Goal: Task Accomplishment & Management: Use online tool/utility

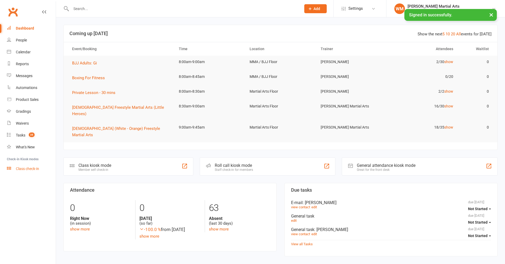
click at [29, 168] on div "Class check-in" at bounding box center [27, 169] width 23 height 4
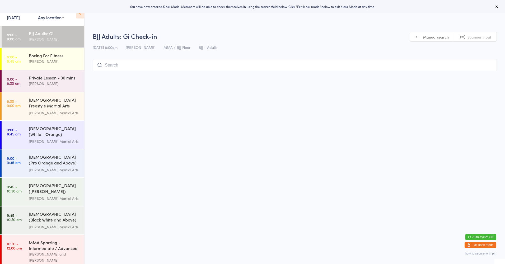
click at [61, 15] on select "Any location Martial Arts Floor MMA / BJJ Floor Cage Area" at bounding box center [51, 18] width 26 height 6
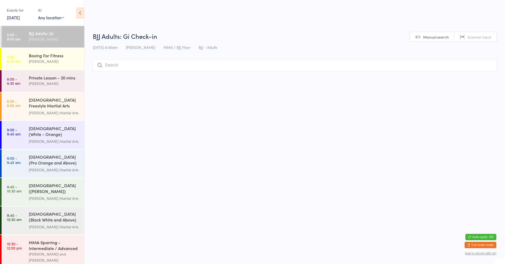
select select "0"
click at [38, 15] on select "Any location Martial Arts Floor MMA / BJJ Floor Cage Area" at bounding box center [51, 18] width 26 height 6
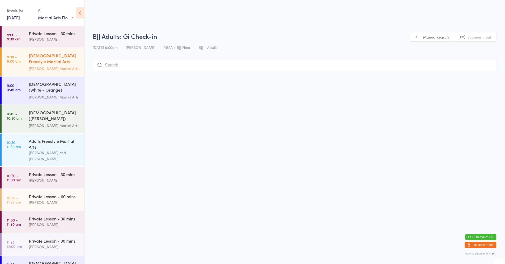
click at [47, 58] on div "[DEMOGRAPHIC_DATA] Freestyle Martial Arts (Little Heroes)" at bounding box center [54, 59] width 51 height 13
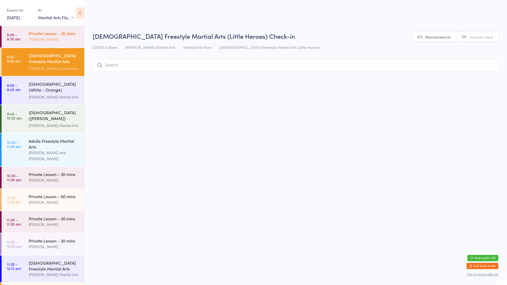
click at [20, 32] on time "8:00 - 8:30 am" at bounding box center [13, 36] width 13 height 8
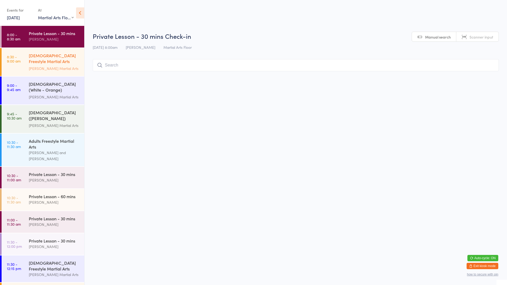
drag, startPoint x: 59, startPoint y: 64, endPoint x: 79, endPoint y: 67, distance: 19.8
click at [59, 64] on div "[DEMOGRAPHIC_DATA] Freestyle Martial Arts (Little Heroes)" at bounding box center [54, 59] width 51 height 13
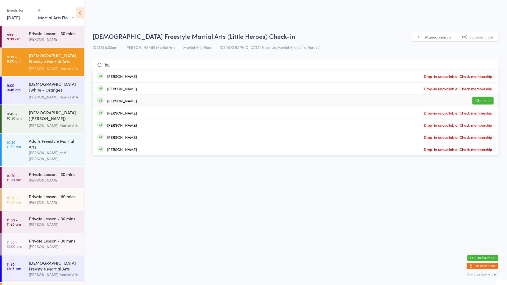
type input "ba"
click at [483, 101] on button "Check in" at bounding box center [482, 101] width 21 height 8
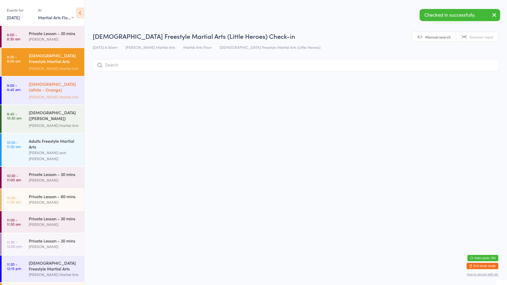
click at [63, 81] on div "[DEMOGRAPHIC_DATA] (White - Orange) Freestyle Martial Arts" at bounding box center [54, 87] width 51 height 13
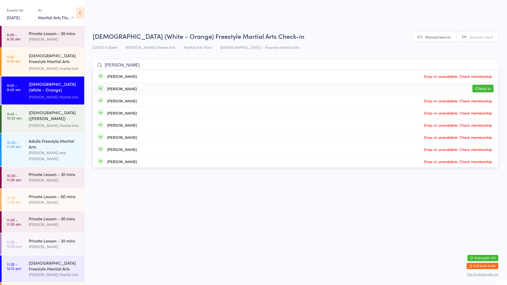
type input "[PERSON_NAME]"
click at [487, 90] on button "Check in" at bounding box center [482, 89] width 21 height 8
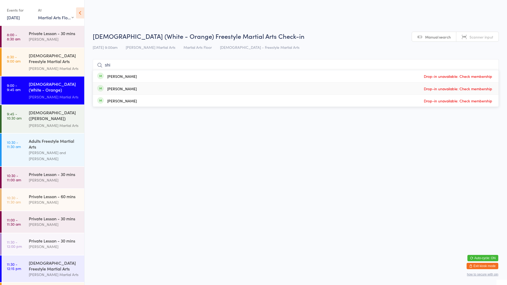
type input "shi"
click at [130, 102] on div "[PERSON_NAME]" at bounding box center [122, 101] width 30 height 4
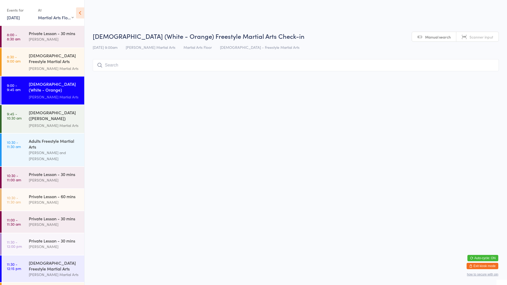
click at [77, 16] on icon at bounding box center [80, 12] width 8 height 11
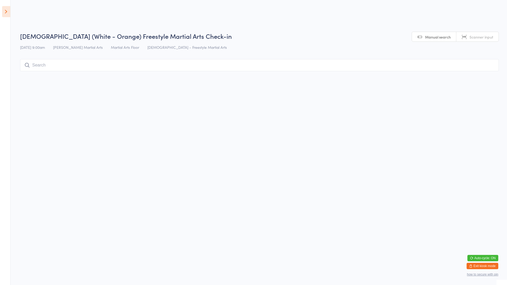
click at [4, 13] on icon at bounding box center [6, 11] width 8 height 11
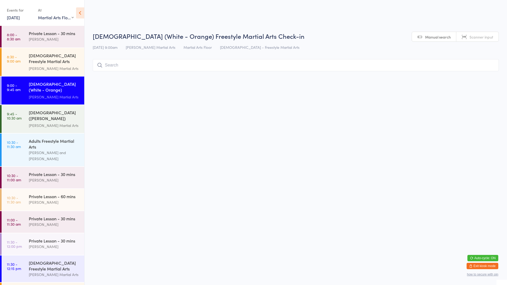
scroll to position [43, 0]
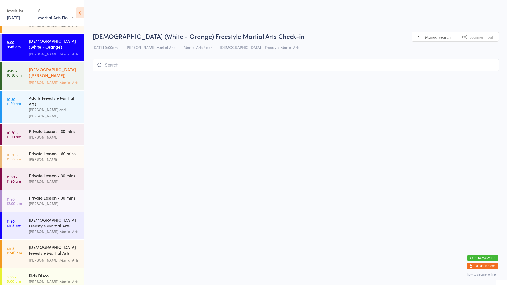
click at [45, 67] on div "[DEMOGRAPHIC_DATA] ([PERSON_NAME]) Freestyle Martial Arts" at bounding box center [54, 73] width 51 height 13
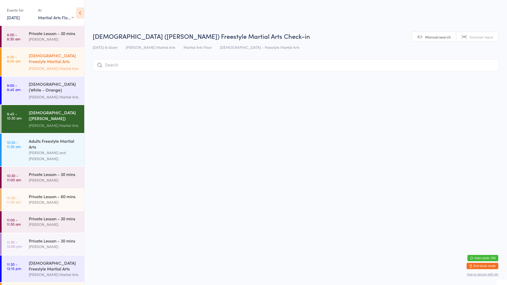
click at [48, 63] on div "[DEMOGRAPHIC_DATA] Freestyle Martial Arts (Little Heroes)" at bounding box center [54, 59] width 51 height 13
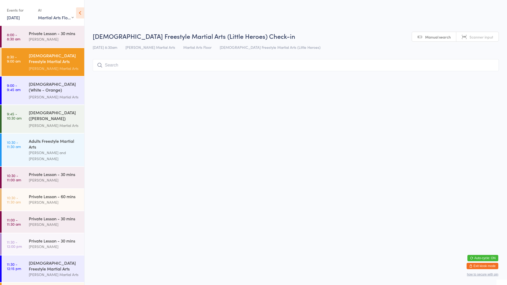
type input "f"
type input "d"
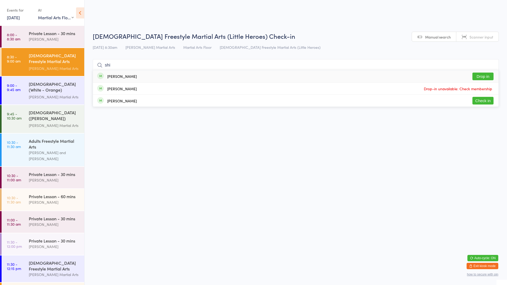
type input "shi"
click at [481, 102] on button "Check in" at bounding box center [482, 101] width 21 height 8
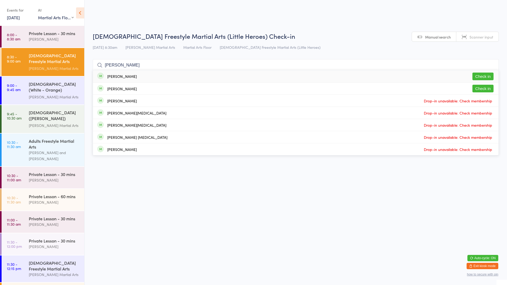
type input "[PERSON_NAME]"
click at [477, 76] on button "Check in" at bounding box center [482, 77] width 21 height 8
type input "[PERSON_NAME]"
click at [483, 89] on button "Check in" at bounding box center [482, 89] width 21 height 8
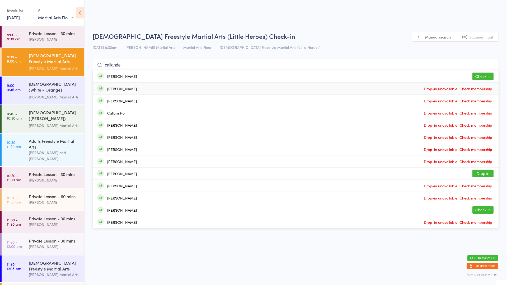
type input "callander"
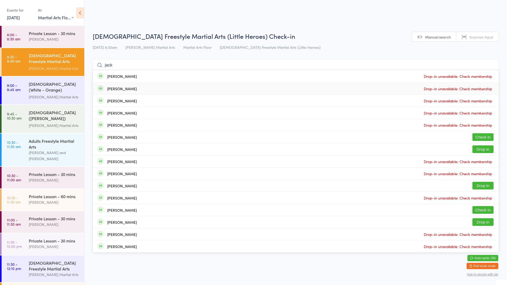
type input "jack"
click at [483, 137] on button "Check in" at bounding box center [482, 137] width 21 height 8
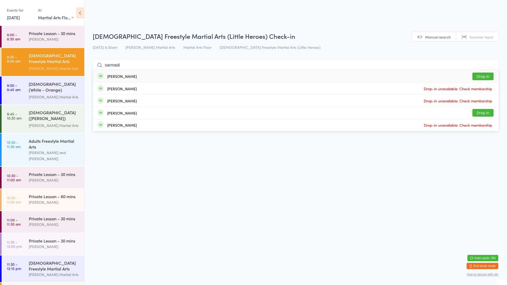
type input "sarmadi"
click at [132, 78] on div "[PERSON_NAME]" at bounding box center [122, 76] width 30 height 4
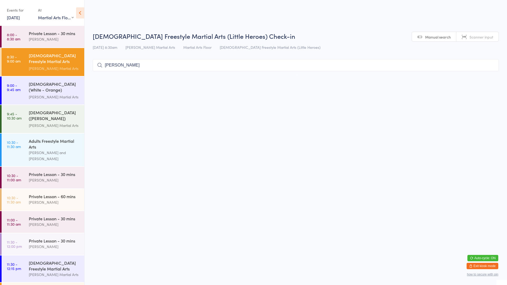
type input "[PERSON_NAME]"
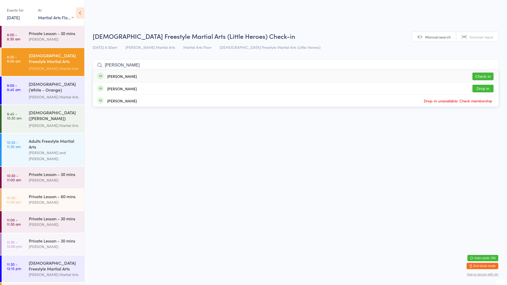
click at [483, 74] on button "Check in" at bounding box center [482, 77] width 21 height 8
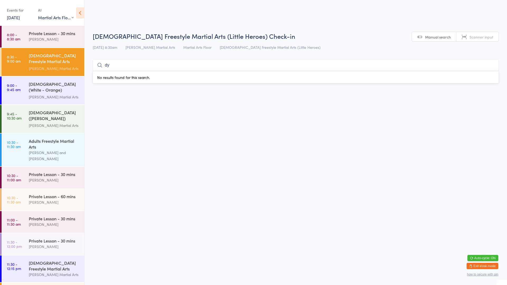
type input "d"
type input "dyla"
click at [474, 78] on button "Check in" at bounding box center [482, 77] width 21 height 8
type input "ager"
click at [483, 77] on button "Check in" at bounding box center [482, 77] width 21 height 8
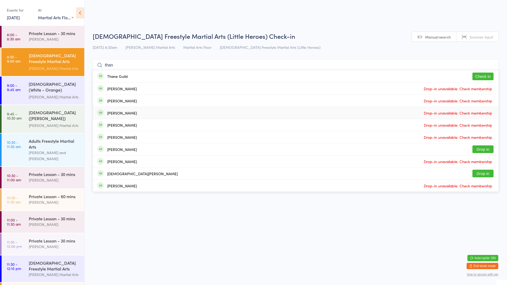
type input "than"
click at [134, 74] on div "Thane Guild Check in" at bounding box center [296, 76] width 406 height 12
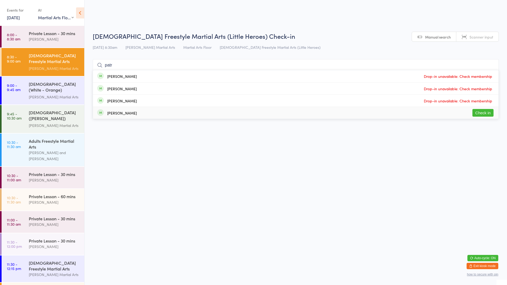
type input "patr"
click at [144, 115] on div "[PERSON_NAME] Check in" at bounding box center [296, 113] width 406 height 12
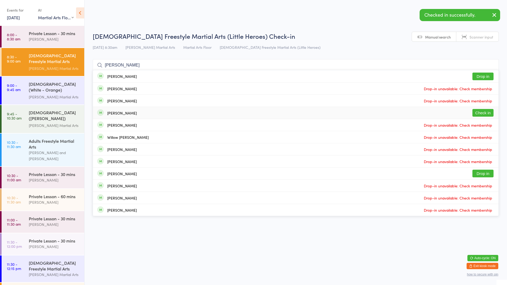
type input "[PERSON_NAME]"
click at [137, 115] on div "[PERSON_NAME]" at bounding box center [122, 113] width 30 height 4
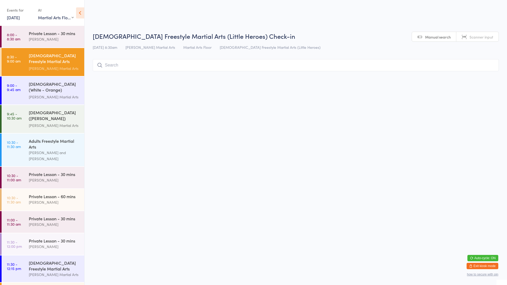
click at [51, 65] on div "[PERSON_NAME] Martial Arts" at bounding box center [54, 68] width 51 height 6
click at [302, 66] on input "search" at bounding box center [296, 65] width 406 height 12
type input "[PERSON_NAME]"
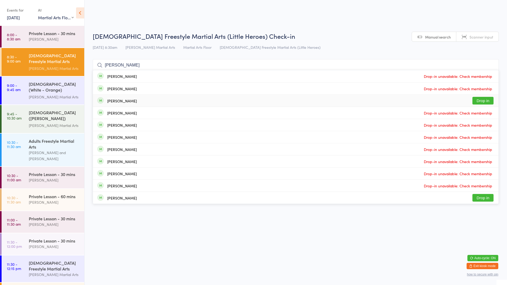
click at [487, 100] on button "Drop in" at bounding box center [482, 101] width 21 height 8
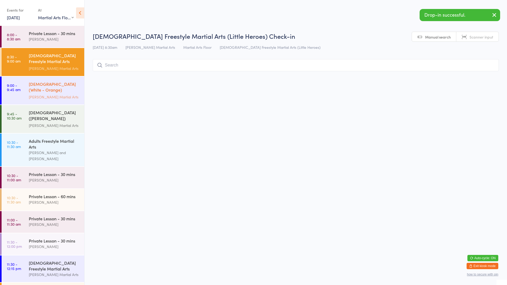
click at [49, 88] on div "[DEMOGRAPHIC_DATA] (White - Orange) Freestyle Martial Arts" at bounding box center [54, 87] width 51 height 13
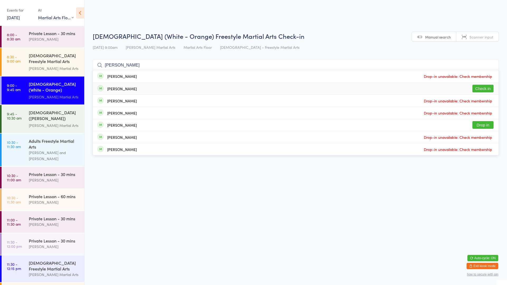
type input "[PERSON_NAME]"
click at [484, 89] on button "Check in" at bounding box center [482, 89] width 21 height 8
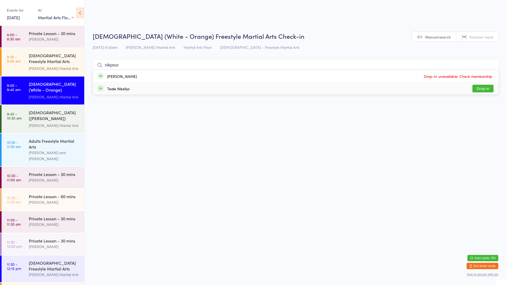
type input "nikpour"
click at [130, 74] on div "[PERSON_NAME] Drop-in unavailable: Check membership" at bounding box center [296, 76] width 406 height 12
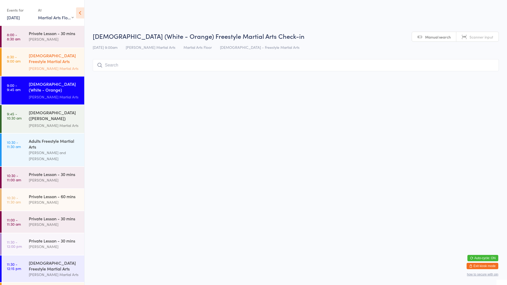
click at [51, 64] on div "[DEMOGRAPHIC_DATA] Freestyle Martial Arts (Little Heroes)" at bounding box center [54, 59] width 51 height 13
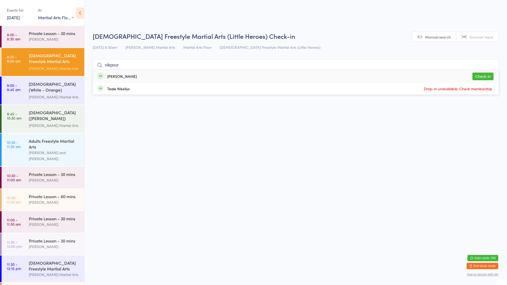
type input "nikpour"
click at [132, 79] on div "[PERSON_NAME] Check in" at bounding box center [296, 76] width 406 height 12
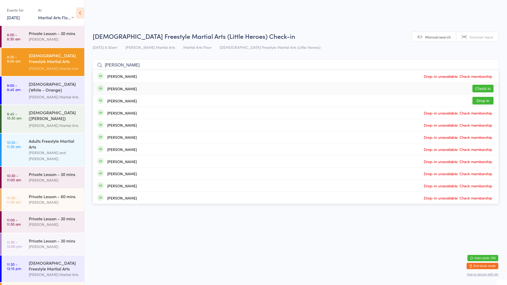
type input "[PERSON_NAME]"
click at [481, 89] on button "Check in" at bounding box center [482, 89] width 21 height 8
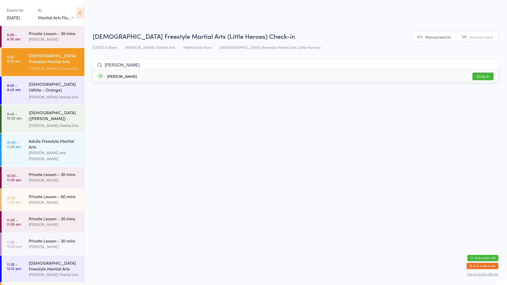
type input "[PERSON_NAME]"
click at [176, 76] on div "[PERSON_NAME] Drop in" at bounding box center [296, 76] width 406 height 12
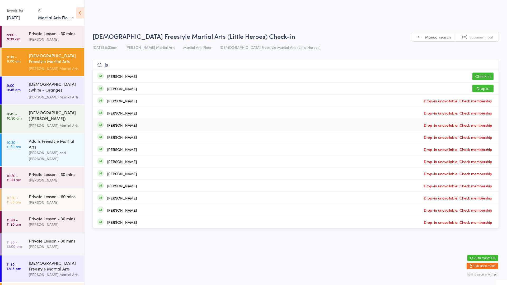
type input "ja"
click at [481, 77] on button "Check in" at bounding box center [482, 77] width 21 height 8
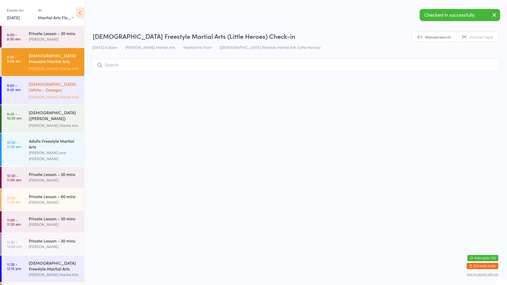
click at [73, 90] on div "[DEMOGRAPHIC_DATA] (White - Orange) Freestyle Martial Arts" at bounding box center [54, 87] width 51 height 13
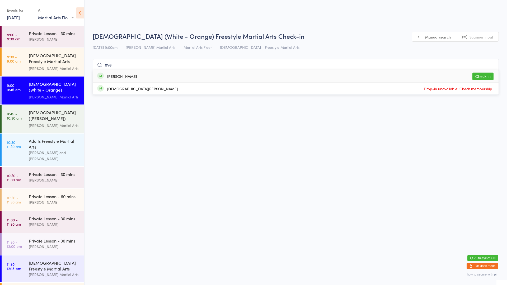
type input "eve"
click at [485, 76] on button "Check in" at bounding box center [482, 77] width 21 height 8
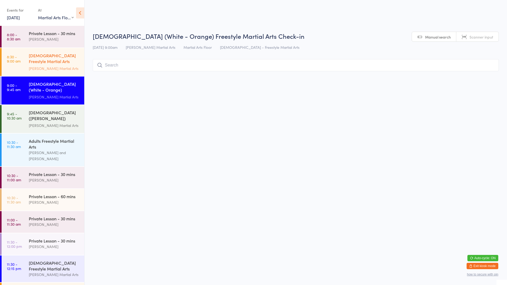
click at [50, 67] on div "[PERSON_NAME] Martial Arts" at bounding box center [54, 68] width 51 height 6
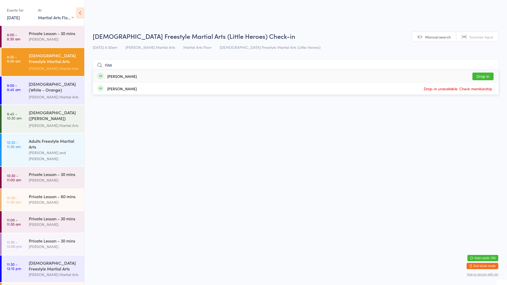
type input "riaan"
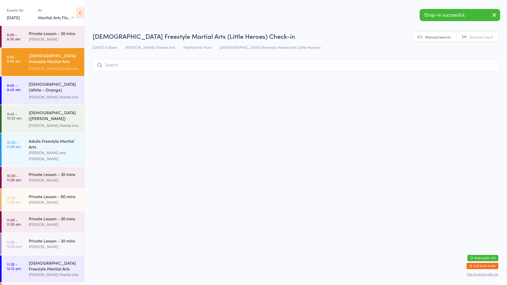
click at [133, 66] on input "search" at bounding box center [296, 65] width 406 height 12
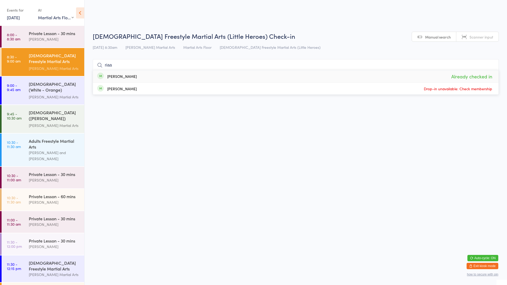
type input "riaa"
click at [461, 76] on span "Already checked in" at bounding box center [472, 76] width 44 height 9
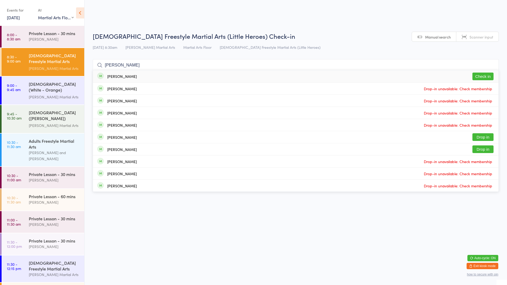
type input "[PERSON_NAME]"
click at [485, 77] on button "Check in" at bounding box center [482, 77] width 21 height 8
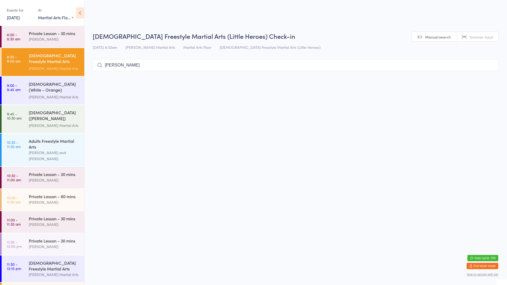
type input "[PERSON_NAME]"
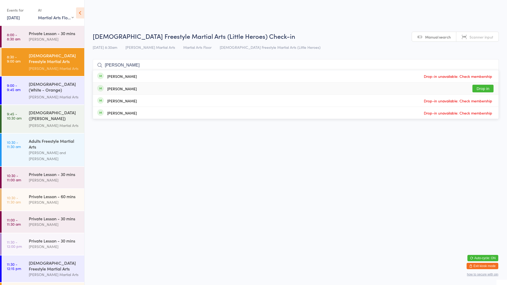
click at [136, 90] on div "[PERSON_NAME] Drop in" at bounding box center [296, 89] width 406 height 12
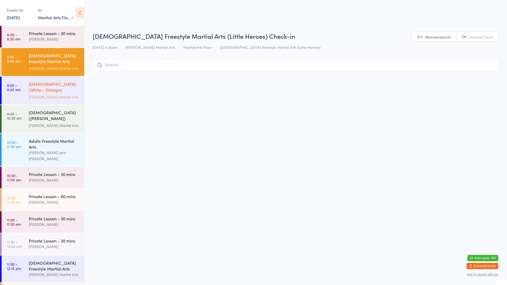
click at [38, 94] on div "[PERSON_NAME] Martial Arts" at bounding box center [54, 97] width 51 height 6
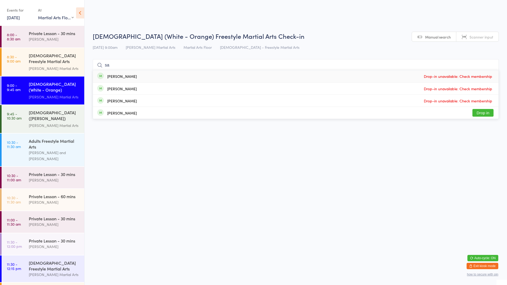
type input "s"
type input "sas"
click at [481, 78] on button "Drop in" at bounding box center [482, 77] width 21 height 8
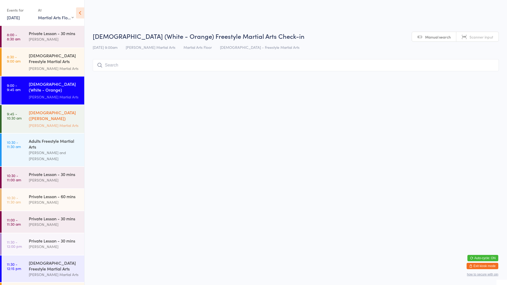
click at [55, 123] on div "[PERSON_NAME] Martial Arts" at bounding box center [54, 126] width 51 height 6
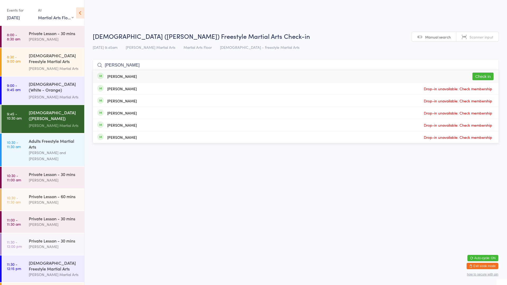
type input "[PERSON_NAME]"
click at [482, 78] on button "Check in" at bounding box center [482, 77] width 21 height 8
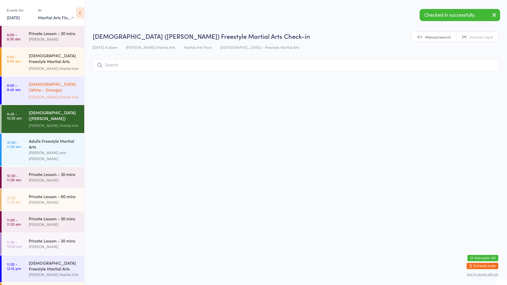
click at [2, 84] on link "9:00 - 9:45 am [DEMOGRAPHIC_DATA] (White - Orange) Freestyle Martial Arts [PERS…" at bounding box center [43, 91] width 83 height 28
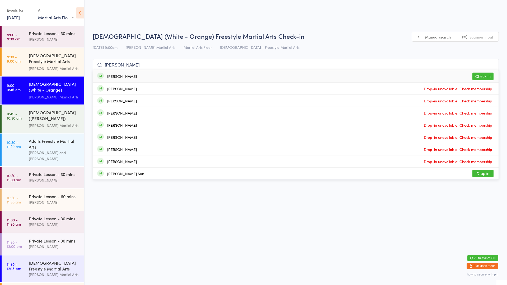
type input "[PERSON_NAME]"
click at [485, 75] on button "Check in" at bounding box center [482, 77] width 21 height 8
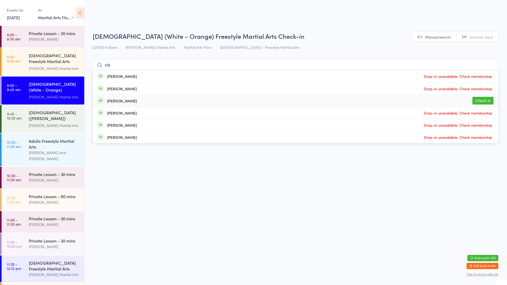
type input "cla"
click at [481, 101] on button "Check in" at bounding box center [482, 101] width 21 height 8
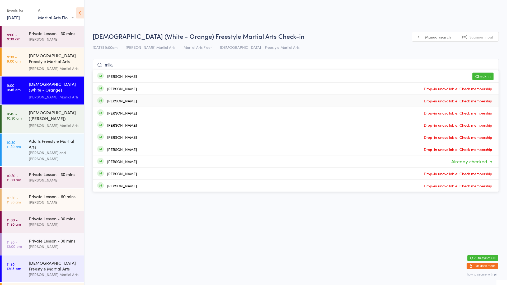
type input "mila"
click at [114, 77] on div "[PERSON_NAME]" at bounding box center [122, 76] width 30 height 4
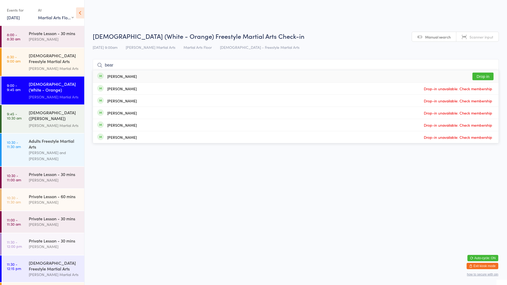
type input "bear"
click at [131, 74] on div "[PERSON_NAME] Drop in" at bounding box center [296, 76] width 406 height 12
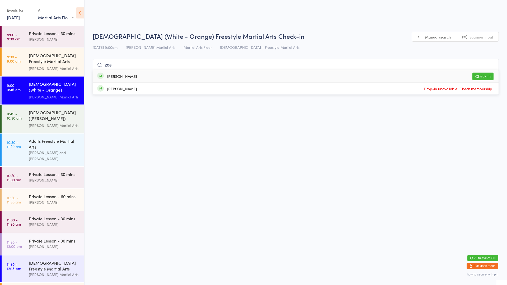
type input "zoe"
click at [483, 76] on button "Check in" at bounding box center [482, 77] width 21 height 8
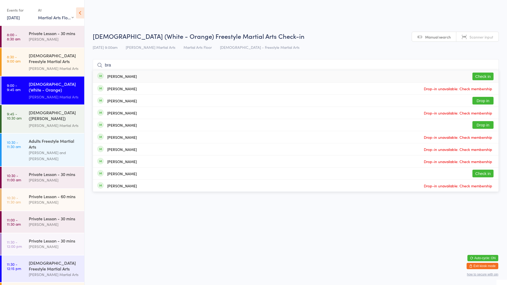
type input "bra"
click at [474, 78] on button "Check in" at bounding box center [482, 77] width 21 height 8
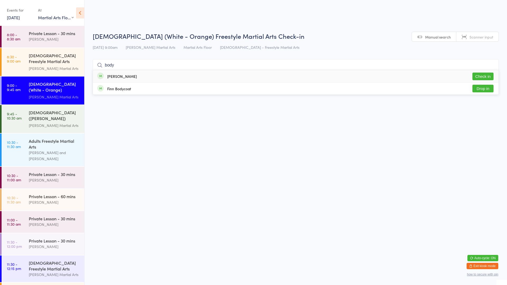
type input "body"
click at [119, 89] on div "Finn Bodycoat" at bounding box center [119, 89] width 24 height 4
type input "body"
click at [134, 77] on div "[PERSON_NAME] Check in" at bounding box center [296, 76] width 406 height 12
type input "f"
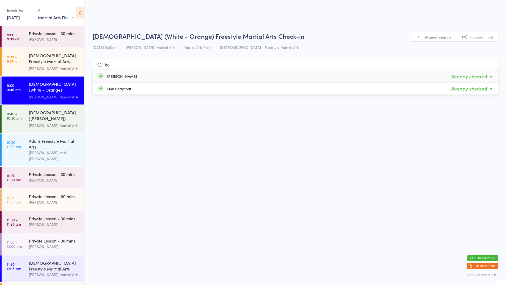
type input "b"
type input "[PERSON_NAME]"
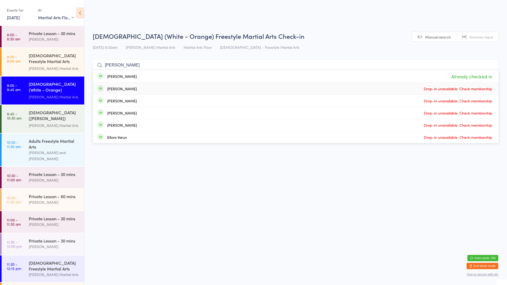
click at [491, 64] on input "[PERSON_NAME]" at bounding box center [296, 65] width 406 height 12
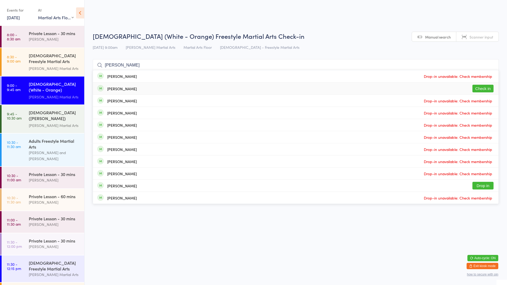
type input "[PERSON_NAME]"
click at [447, 92] on div "[PERSON_NAME] Check in" at bounding box center [296, 89] width 406 height 12
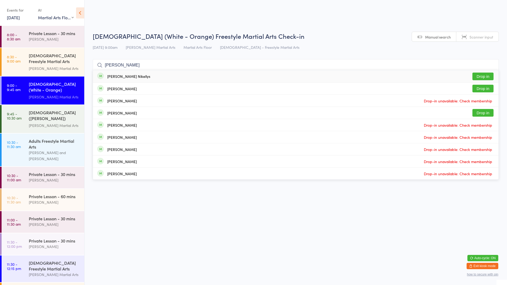
type input "[PERSON_NAME]"
click at [443, 74] on div "[PERSON_NAME] Nikellys Drop in" at bounding box center [296, 76] width 406 height 12
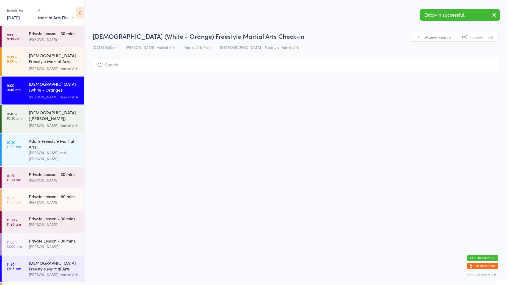
click at [266, 67] on input "search" at bounding box center [296, 65] width 406 height 12
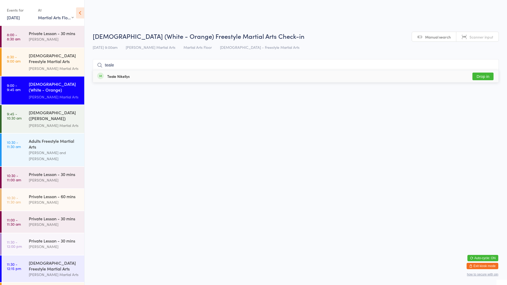
type input "teale"
click at [181, 73] on div "Teale Nikellys Drop in" at bounding box center [296, 76] width 406 height 12
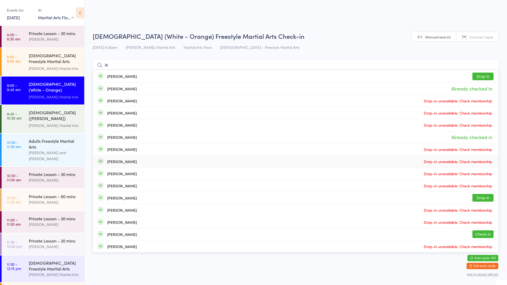
type input "l"
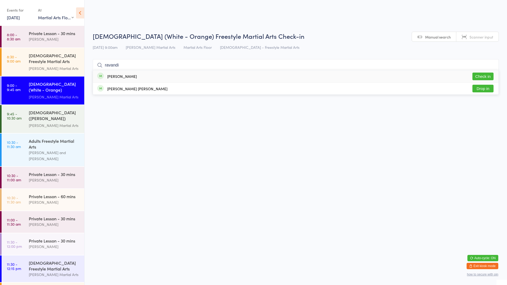
type input "ravandi"
click at [483, 75] on button "Check in" at bounding box center [482, 77] width 21 height 8
type input "teale"
click at [146, 74] on div "Teale Nikellys Already checked in" at bounding box center [296, 76] width 406 height 12
click at [143, 67] on input "search" at bounding box center [296, 65] width 406 height 12
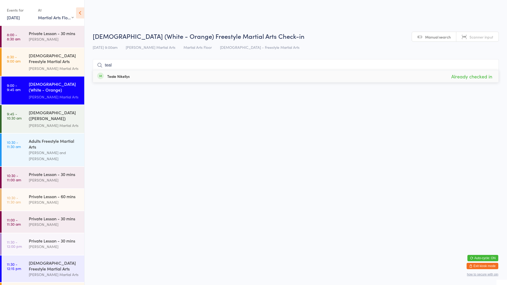
type input "teal"
click at [138, 79] on div "Teale Nikellys Already checked in" at bounding box center [296, 76] width 406 height 12
click at [125, 68] on input "search" at bounding box center [296, 65] width 406 height 12
type input "teale"
click at [121, 76] on div "Teale Nikellys" at bounding box center [118, 76] width 22 height 4
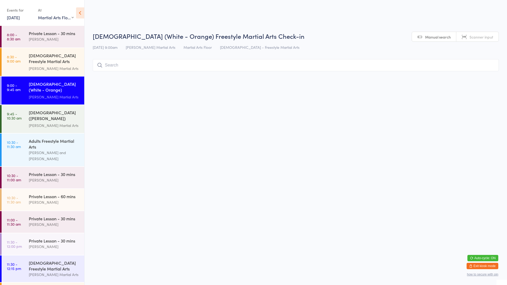
click at [116, 65] on input "search" at bounding box center [296, 65] width 406 height 12
type input "[PERSON_NAME]"
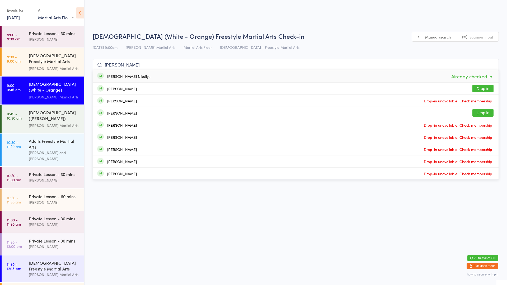
type input "[PERSON_NAME]"
click at [123, 82] on div "[PERSON_NAME] Nikellys Already checked in" at bounding box center [296, 76] width 406 height 12
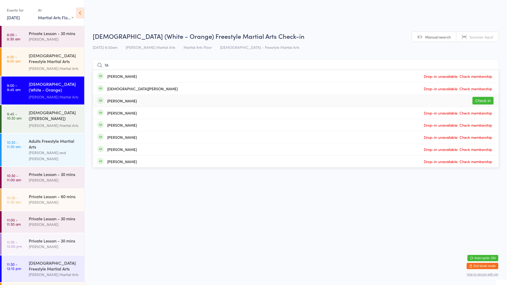
type input "ta"
click at [121, 102] on div "[PERSON_NAME]" at bounding box center [122, 101] width 30 height 4
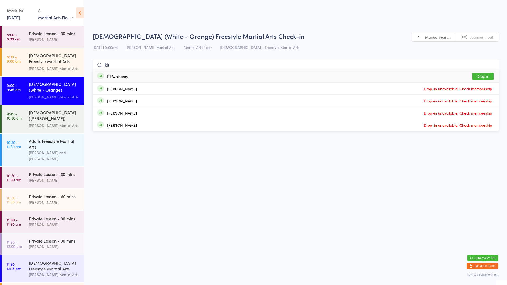
type input "kit"
click at [484, 76] on button "Drop in" at bounding box center [482, 77] width 21 height 8
type input "kit"
click at [452, 228] on html "You have now entered Kiosk Mode. Members will be able to check themselves in us…" at bounding box center [253, 142] width 507 height 285
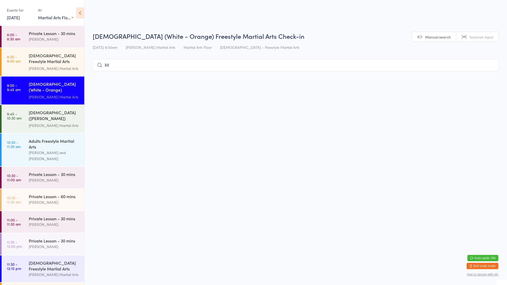
click at [486, 63] on input "kit" at bounding box center [296, 65] width 406 height 12
click at [491, 65] on input "kit" at bounding box center [296, 65] width 406 height 12
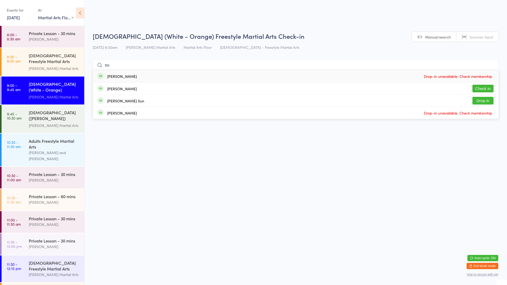
type input "su"
click at [485, 91] on button "Check in" at bounding box center [482, 89] width 21 height 8
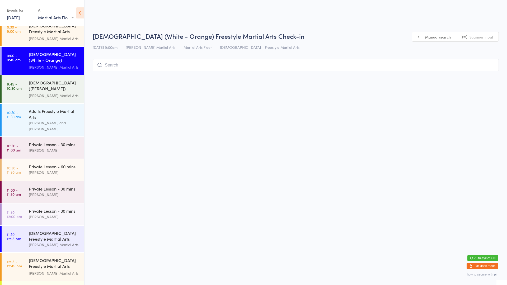
scroll to position [32, 0]
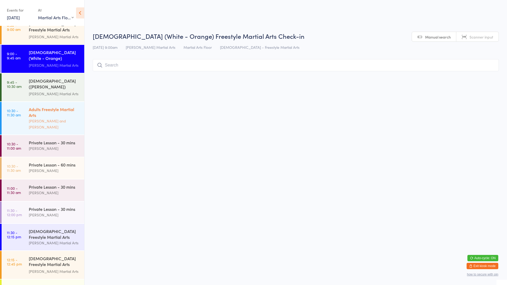
click at [24, 122] on link "10:30 - 11:30 am Adults Freestyle Martial Arts [PERSON_NAME] and [PERSON_NAME]" at bounding box center [43, 118] width 83 height 33
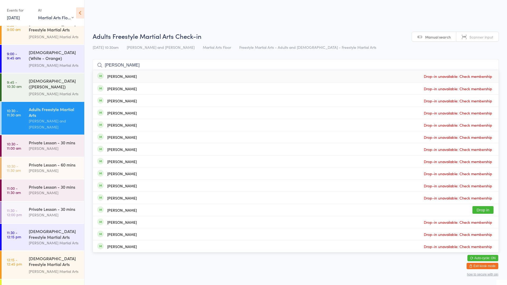
type input "[PERSON_NAME]"
click at [488, 211] on button "Drop in" at bounding box center [482, 210] width 21 height 8
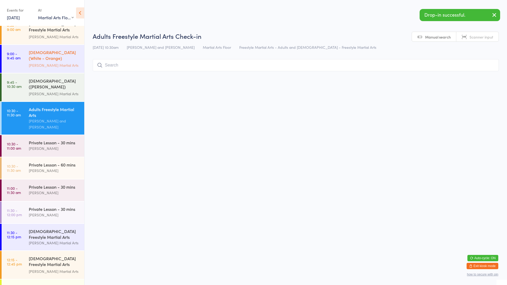
click at [27, 58] on link "9:00 - 9:45 am [DEMOGRAPHIC_DATA] (White - Orange) Freestyle Martial Arts [PERS…" at bounding box center [43, 59] width 83 height 28
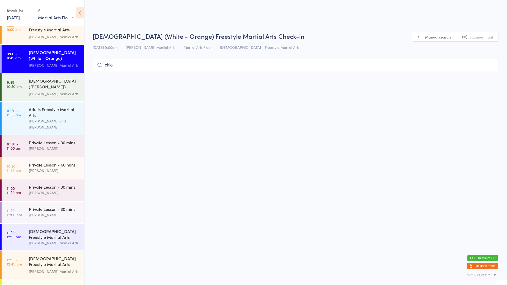
type input "[PERSON_NAME]"
click at [15, 85] on time "9:45 - 10:30 am" at bounding box center [14, 84] width 15 height 8
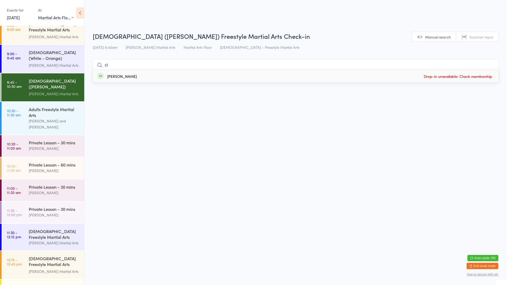
type input "c"
type input "chlo"
click at [490, 65] on input "chlo" at bounding box center [296, 65] width 406 height 12
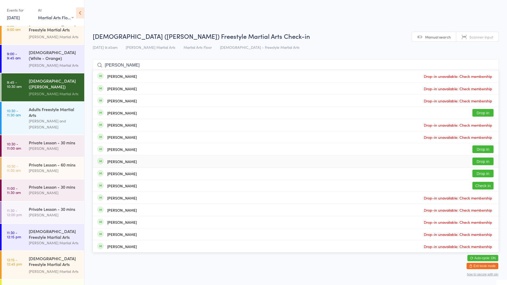
type input "[PERSON_NAME]"
click at [485, 163] on button "Drop in" at bounding box center [482, 162] width 21 height 8
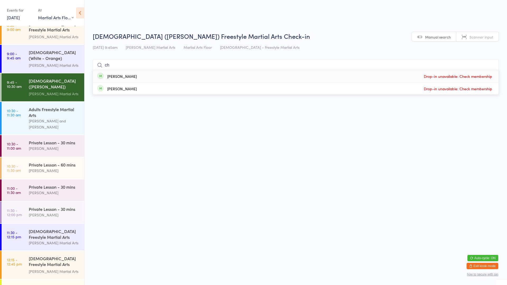
type input "c"
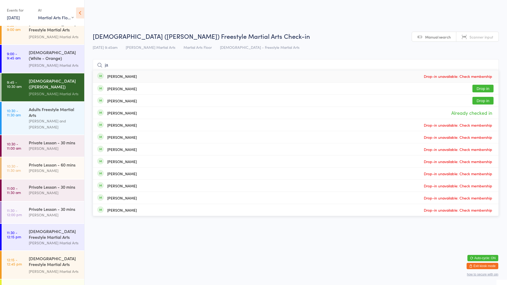
type input "j"
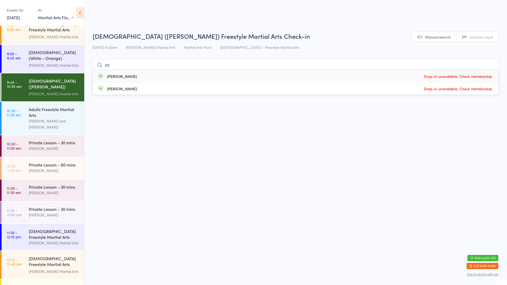
type input "z"
type input "c"
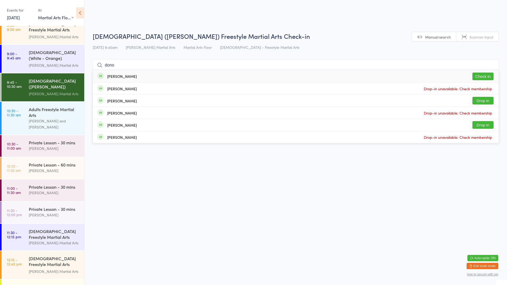
type input "dono"
click at [484, 73] on button "Check in" at bounding box center [482, 77] width 21 height 8
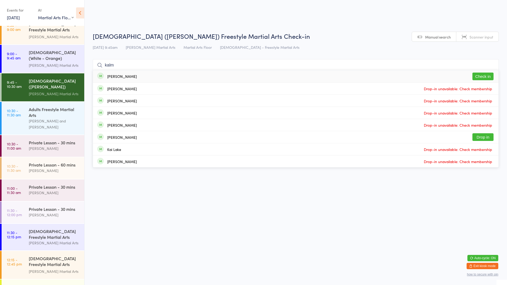
type input "kalm"
click at [466, 76] on div "[PERSON_NAME] Check in" at bounding box center [296, 76] width 406 height 12
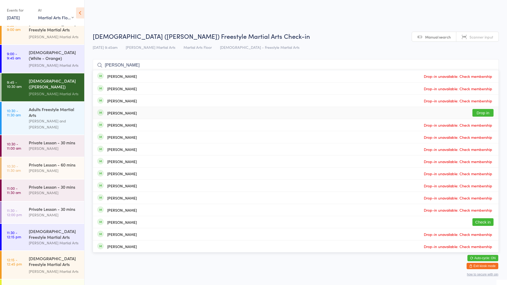
type input "[PERSON_NAME]"
click at [142, 109] on div "[PERSON_NAME] Drop in" at bounding box center [296, 113] width 406 height 12
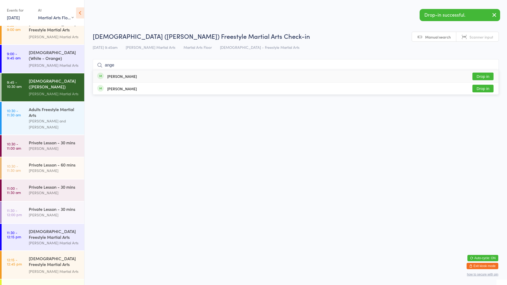
type input "ange"
click at [127, 73] on div "[PERSON_NAME] Drop in" at bounding box center [296, 76] width 406 height 12
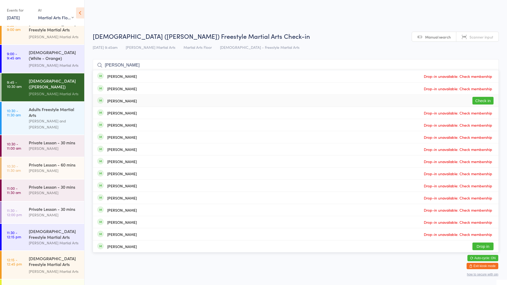
type input "[PERSON_NAME]"
click at [369, 96] on div "[PERSON_NAME] Check in" at bounding box center [296, 101] width 406 height 12
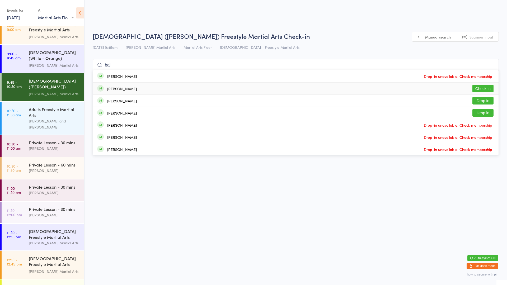
type input "bai"
click at [367, 90] on div "[PERSON_NAME] Check in" at bounding box center [296, 89] width 406 height 12
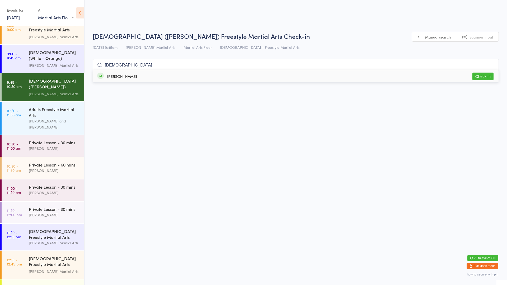
type input "[DEMOGRAPHIC_DATA]"
click at [481, 78] on button "Check in" at bounding box center [482, 77] width 21 height 8
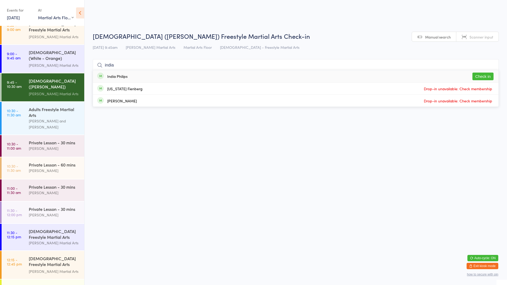
type input "india"
click at [484, 74] on button "Check in" at bounding box center [482, 77] width 21 height 8
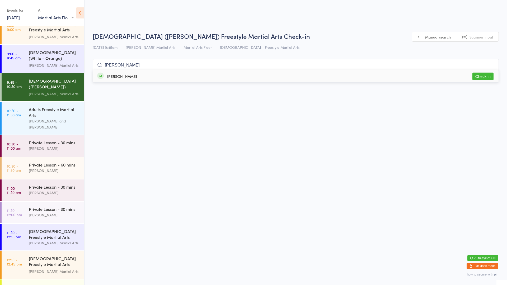
type input "[PERSON_NAME]"
click at [480, 79] on button "Check in" at bounding box center [482, 77] width 21 height 8
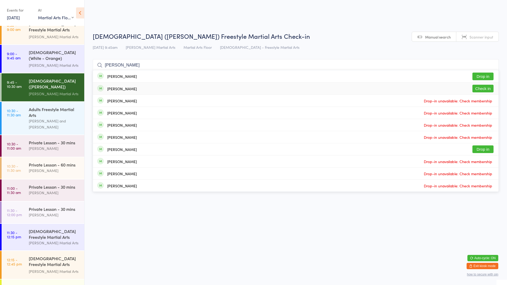
type input "[PERSON_NAME]"
click at [128, 88] on div "[PERSON_NAME]" at bounding box center [122, 89] width 30 height 4
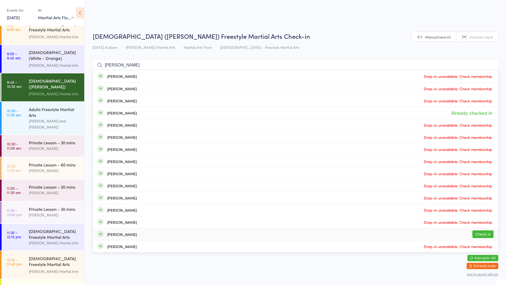
type input "[PERSON_NAME]"
click at [493, 237] on button "Check in" at bounding box center [482, 235] width 21 height 8
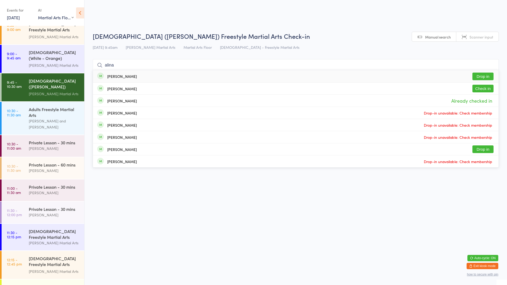
type input "alina"
click at [484, 89] on button "Check in" at bounding box center [482, 89] width 21 height 8
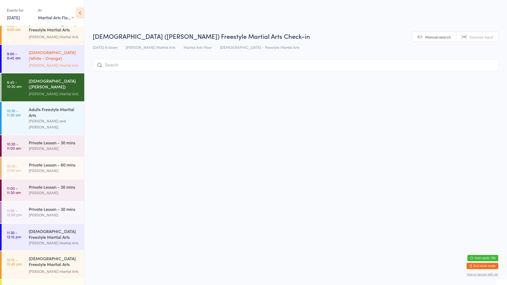
click at [37, 58] on div "[DEMOGRAPHIC_DATA] (White - Orange) Freestyle Martial Arts" at bounding box center [54, 55] width 51 height 13
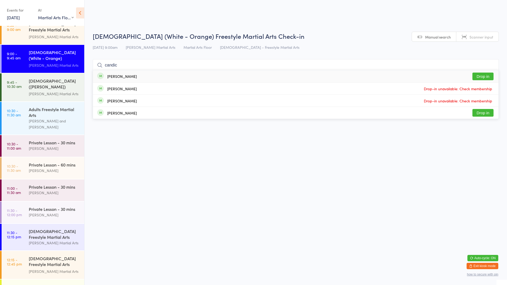
type input "candic"
click at [482, 74] on button "Drop in" at bounding box center [482, 77] width 21 height 8
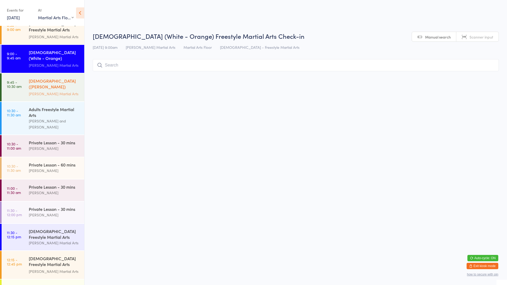
click at [53, 78] on div "[DEMOGRAPHIC_DATA] ([PERSON_NAME]) Freestyle Martial Arts" at bounding box center [54, 84] width 51 height 13
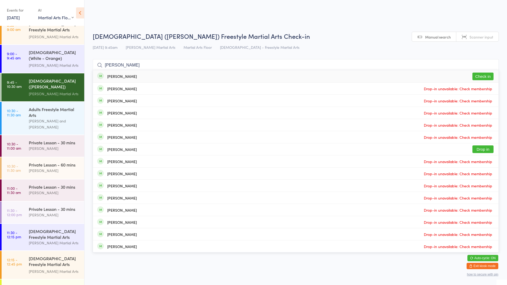
type input "[PERSON_NAME]"
click at [167, 76] on div "[PERSON_NAME] Check in" at bounding box center [296, 76] width 406 height 12
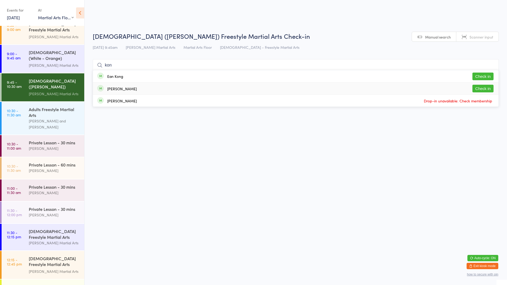
type input "kon"
click at [478, 87] on button "Check in" at bounding box center [482, 89] width 21 height 8
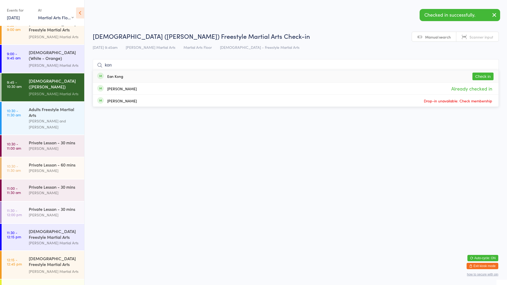
type input "kon"
click at [491, 76] on button "Check in" at bounding box center [482, 77] width 21 height 8
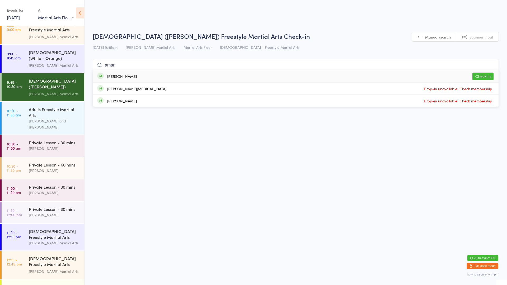
type input "amari"
click at [493, 76] on button "Check in" at bounding box center [482, 77] width 21 height 8
type input "yeo"
click at [485, 88] on button "Check in" at bounding box center [482, 89] width 21 height 8
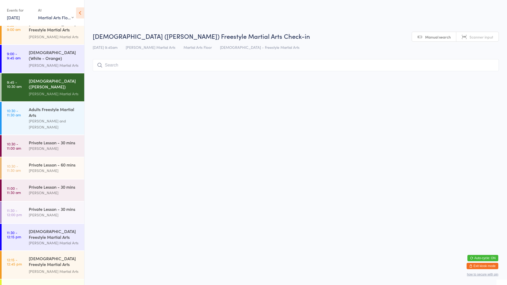
click at [485, 89] on html "You have now entered Kiosk Mode. Members will be able to check themselves in us…" at bounding box center [253, 142] width 507 height 285
click at [268, 70] on input "search" at bounding box center [296, 65] width 406 height 12
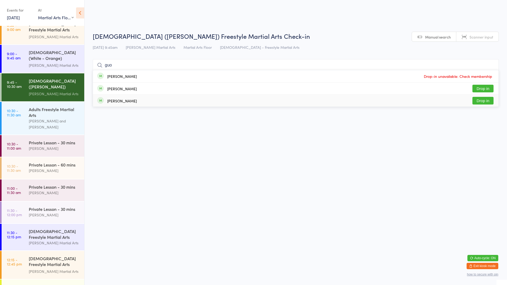
type input "guo"
click at [196, 105] on div "[PERSON_NAME] Drop in" at bounding box center [296, 101] width 406 height 12
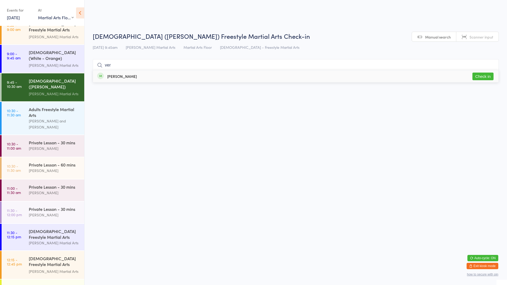
type input "ver"
click at [484, 75] on button "Check in" at bounding box center [482, 77] width 21 height 8
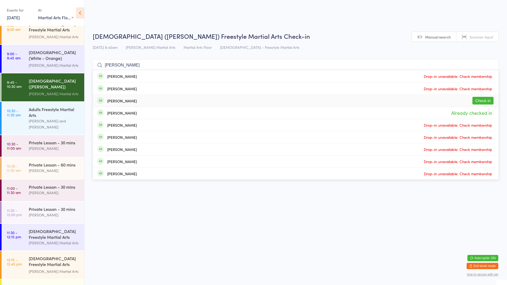
type input "[PERSON_NAME]"
click at [479, 101] on button "Check in" at bounding box center [482, 101] width 21 height 8
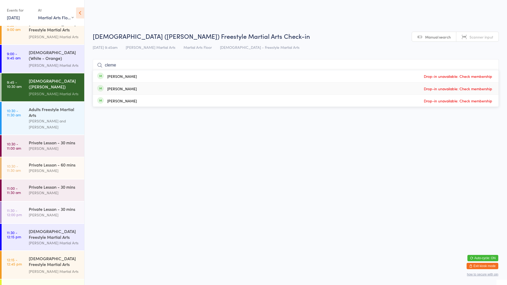
click at [137, 242] on html "You have now entered Kiosk Mode. Members will be able to check themselves in us…" at bounding box center [253, 142] width 507 height 285
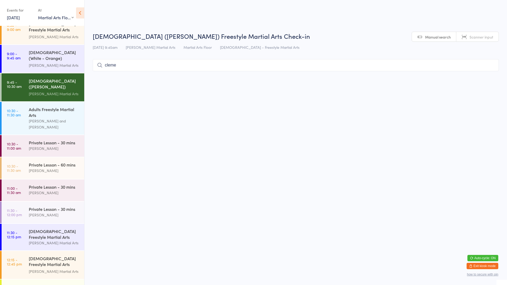
click at [297, 64] on input "cleme" at bounding box center [296, 65] width 406 height 12
type input "c"
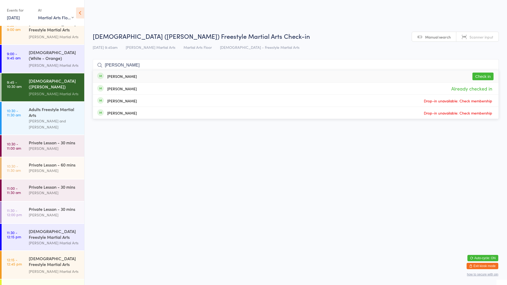
type input "[PERSON_NAME]"
click at [350, 76] on div "[PERSON_NAME] Check in" at bounding box center [296, 76] width 406 height 12
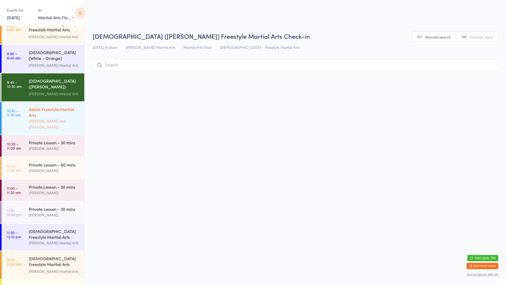
click at [32, 118] on div "[PERSON_NAME] and [PERSON_NAME]" at bounding box center [54, 124] width 51 height 12
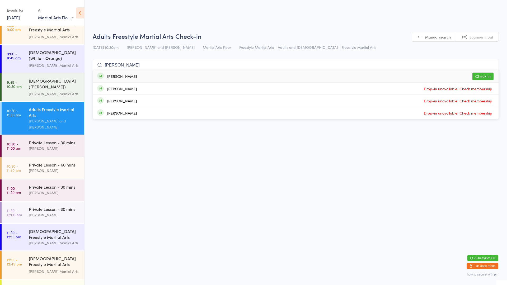
type input "[PERSON_NAME]"
click at [253, 76] on div "[PERSON_NAME] Check in" at bounding box center [296, 76] width 406 height 12
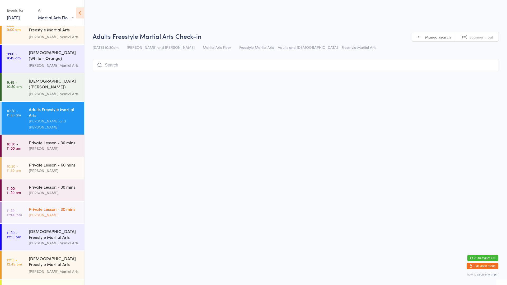
click at [40, 212] on div "[PERSON_NAME]" at bounding box center [54, 215] width 51 height 6
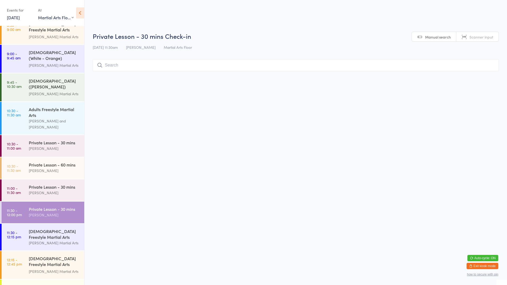
click at [101, 64] on icon at bounding box center [100, 65] width 6 height 6
click at [128, 64] on input "search" at bounding box center [296, 65] width 406 height 12
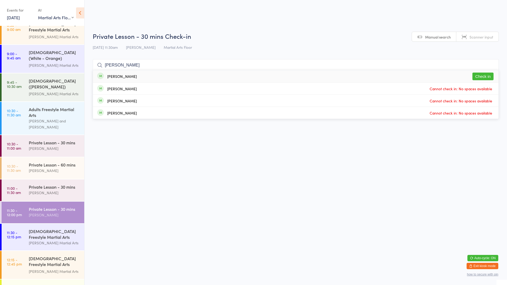
type input "[PERSON_NAME]"
click at [141, 74] on div "[PERSON_NAME] Check in" at bounding box center [296, 76] width 406 height 12
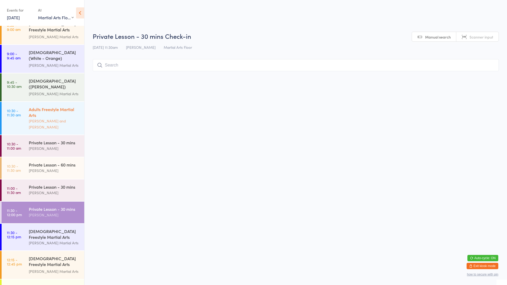
click at [31, 118] on div "[PERSON_NAME] and [PERSON_NAME]" at bounding box center [54, 124] width 51 height 12
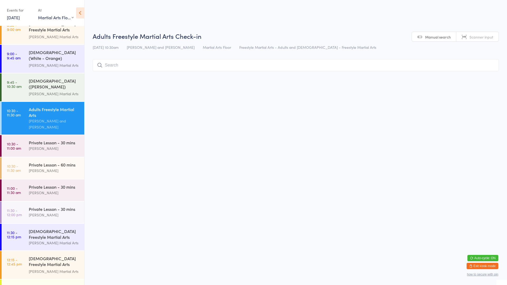
click at [138, 68] on input "search" at bounding box center [296, 65] width 406 height 12
type input "gav"
click at [143, 76] on div "[PERSON_NAME] Drop in" at bounding box center [296, 76] width 406 height 12
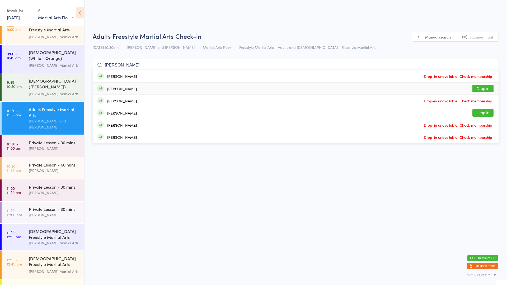
type input "[PERSON_NAME]"
click at [476, 88] on button "Drop in" at bounding box center [482, 89] width 21 height 8
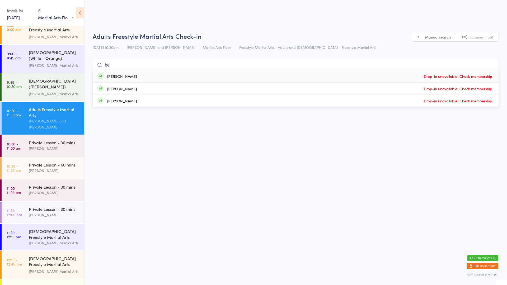
type input "b"
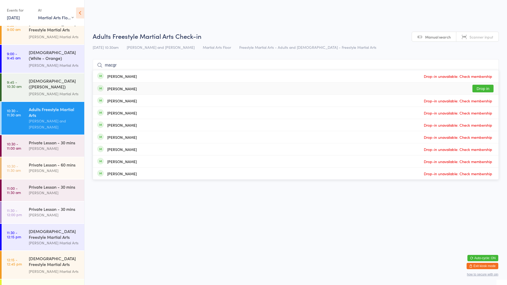
type input "macgr"
click at [477, 85] on button "Drop in" at bounding box center [482, 89] width 21 height 8
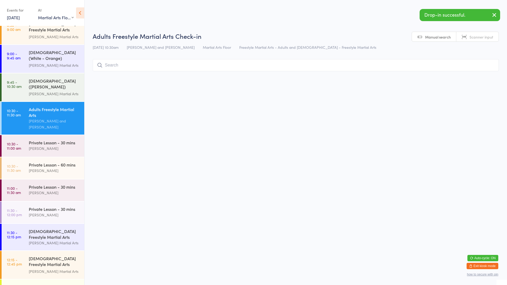
click at [115, 63] on input "search" at bounding box center [296, 65] width 406 height 12
type input "a"
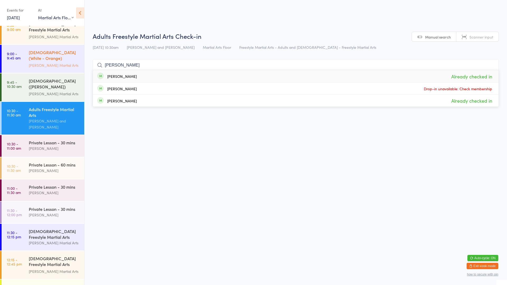
drag, startPoint x: 176, startPoint y: 65, endPoint x: 39, endPoint y: 70, distance: 136.6
click at [40, 70] on body "You have now entered Kiosk Mode. Members will be able to check themselves in us…" at bounding box center [253, 53] width 507 height 42
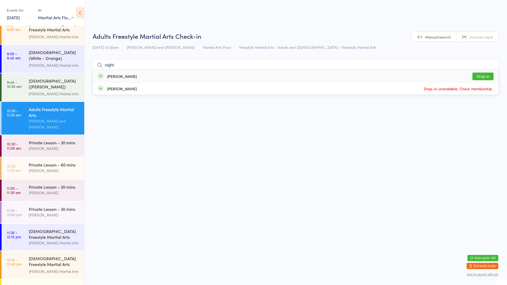
type input "night"
click at [479, 76] on button "Drop in" at bounding box center [482, 77] width 21 height 8
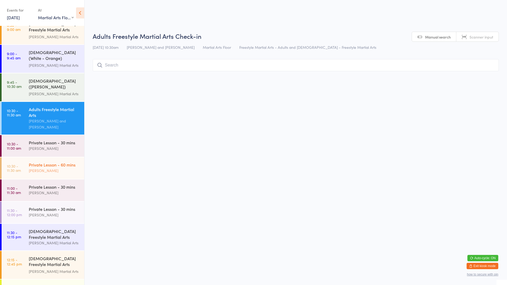
click at [64, 162] on div "Private Lesson - 60 mins" at bounding box center [54, 165] width 51 height 6
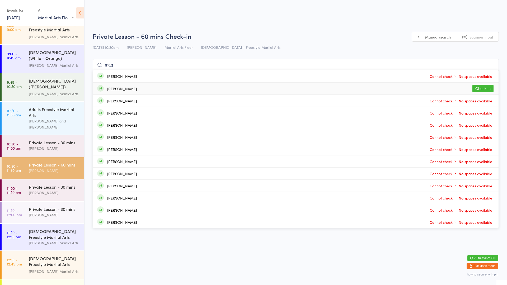
type input "mag"
click at [239, 89] on div "[PERSON_NAME] Check in" at bounding box center [296, 89] width 406 height 12
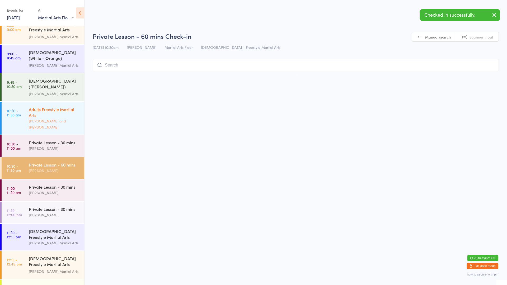
click at [30, 118] on div "[PERSON_NAME] and [PERSON_NAME]" at bounding box center [54, 124] width 51 height 12
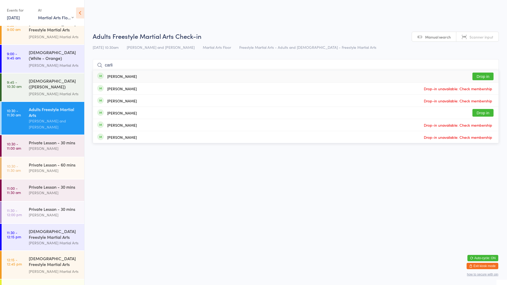
type input "carli"
drag, startPoint x: 260, startPoint y: 77, endPoint x: 207, endPoint y: 208, distance: 141.4
drag, startPoint x: 207, startPoint y: 208, endPoint x: 116, endPoint y: 189, distance: 93.5
drag, startPoint x: 116, startPoint y: 189, endPoint x: 122, endPoint y: 236, distance: 46.7
drag, startPoint x: 122, startPoint y: 236, endPoint x: 165, endPoint y: 76, distance: 165.7
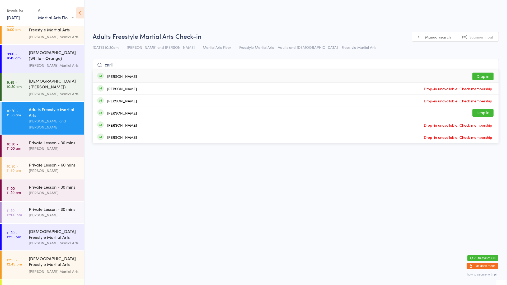
drag, startPoint x: 165, startPoint y: 76, endPoint x: 487, endPoint y: 75, distance: 322.2
drag, startPoint x: 487, startPoint y: 75, endPoint x: 136, endPoint y: 49, distance: 352.2
drag, startPoint x: 136, startPoint y: 49, endPoint x: 112, endPoint y: 211, distance: 164.2
drag, startPoint x: 112, startPoint y: 211, endPoint x: 112, endPoint y: 250, distance: 38.6
drag, startPoint x: 112, startPoint y: 250, endPoint x: 191, endPoint y: 267, distance: 81.0
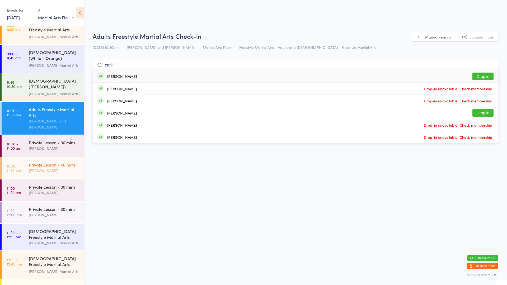
drag, startPoint x: 191, startPoint y: 267, endPoint x: 6, endPoint y: 167, distance: 209.9
drag, startPoint x: 6, startPoint y: 167, endPoint x: 10, endPoint y: 157, distance: 10.2
drag, startPoint x: 10, startPoint y: 157, endPoint x: 17, endPoint y: 42, distance: 115.9
drag, startPoint x: 17, startPoint y: 42, endPoint x: 471, endPoint y: 261, distance: 504.3
drag, startPoint x: 471, startPoint y: 261, endPoint x: 473, endPoint y: 268, distance: 7.0
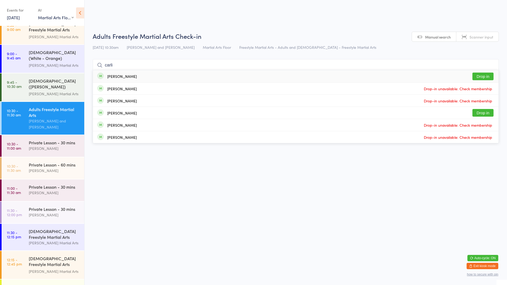
drag, startPoint x: 473, startPoint y: 268, endPoint x: 163, endPoint y: 78, distance: 363.0
click at [478, 88] on span "Drop-in unavailable: Check membership" at bounding box center [458, 89] width 71 height 8
click at [451, 256] on html "You have now entered Kiosk Mode. Members will be able to check themselves in us…" at bounding box center [253, 142] width 507 height 285
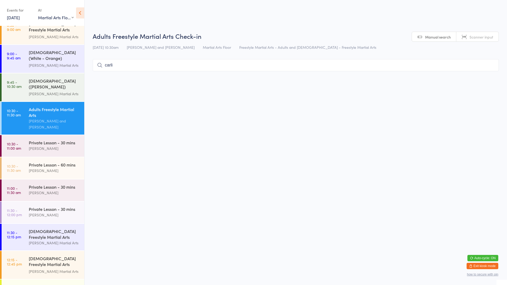
click at [197, 64] on input "carli" at bounding box center [296, 65] width 406 height 12
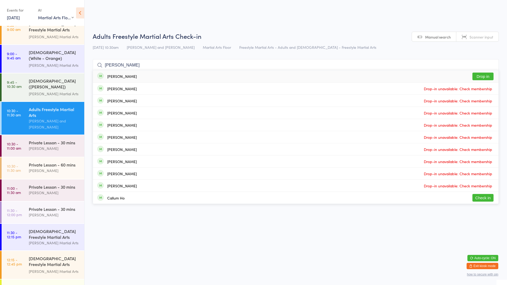
type input "[PERSON_NAME]"
drag, startPoint x: 238, startPoint y: 73, endPoint x: 215, endPoint y: 72, distance: 22.7
click at [215, 72] on div "[PERSON_NAME] Drop in" at bounding box center [296, 76] width 406 height 12
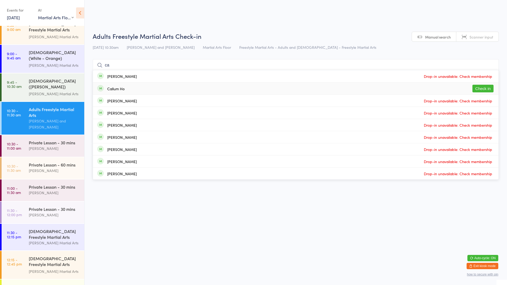
type input "ca"
click at [484, 91] on button "Check in" at bounding box center [482, 89] width 21 height 8
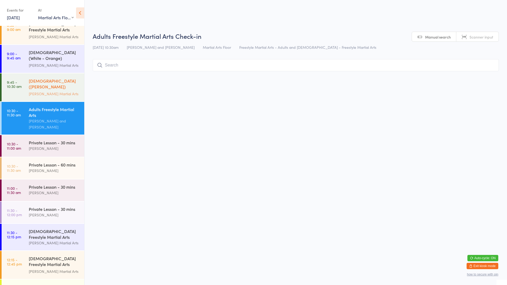
click at [12, 88] on link "9:45 - 10:30 am [DEMOGRAPHIC_DATA] ([PERSON_NAME]) Freestyle Martial Arts [PERS…" at bounding box center [43, 87] width 83 height 28
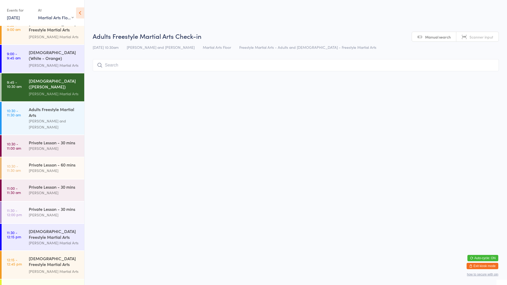
click at [13, 85] on time "9:45 - 10:30 am" at bounding box center [14, 84] width 15 height 8
click at [13, 81] on time "9:45 - 10:30 am" at bounding box center [14, 84] width 15 height 8
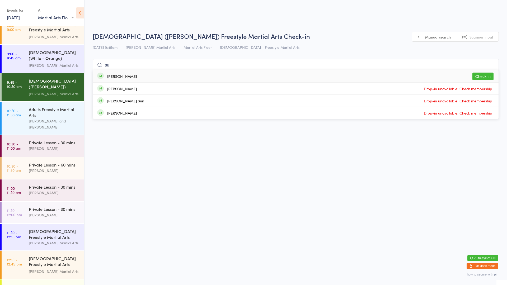
type input "su"
click at [485, 78] on button "Check in" at bounding box center [482, 77] width 21 height 8
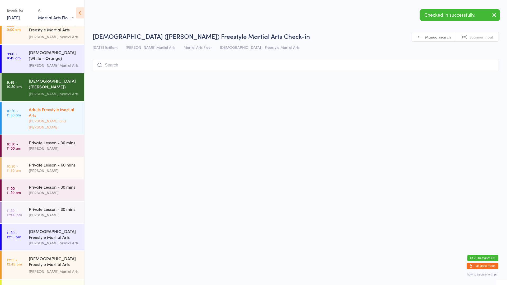
click at [20, 119] on link "10:30 - 11:30 am Adults Freestyle Martial Arts [PERSON_NAME] and [PERSON_NAME]" at bounding box center [43, 118] width 83 height 33
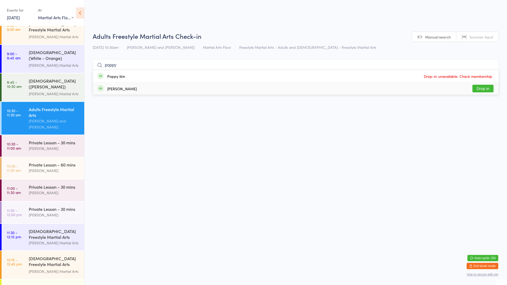
type input "poppy"
click at [488, 91] on button "Drop in" at bounding box center [482, 89] width 21 height 8
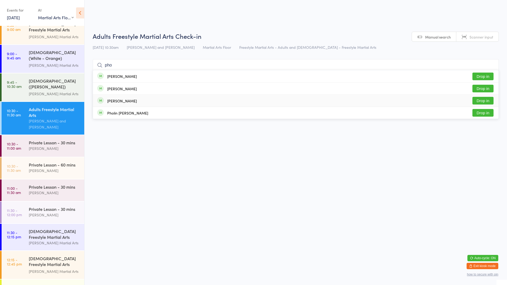
type input "pho"
click at [485, 102] on button "Drop in" at bounding box center [482, 101] width 21 height 8
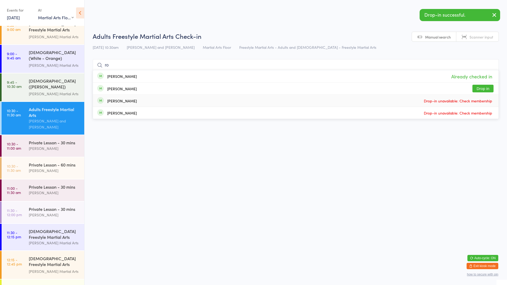
type input "r"
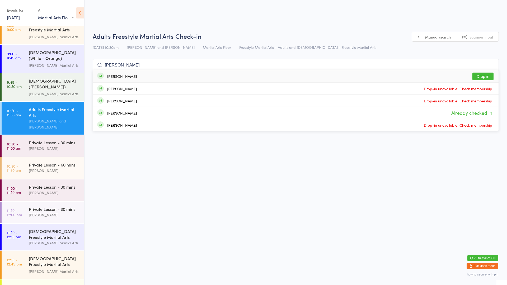
type input "[PERSON_NAME]"
click at [338, 78] on div "[PERSON_NAME] Drop in" at bounding box center [296, 76] width 406 height 12
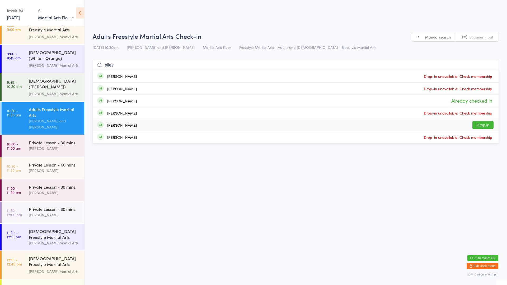
type input "alles"
click at [274, 129] on div "[PERSON_NAME] Drop in" at bounding box center [296, 125] width 406 height 12
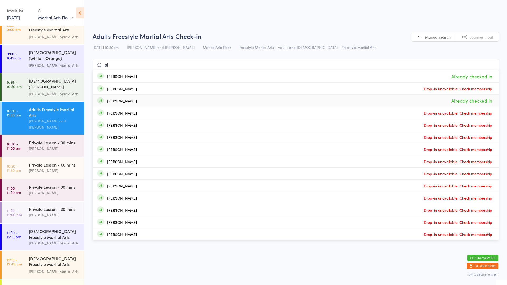
type input "a"
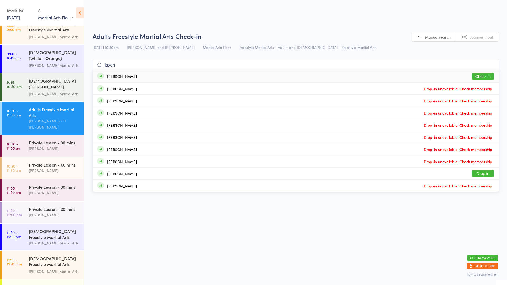
type input "jaxon"
click at [481, 76] on button "Check in" at bounding box center [482, 77] width 21 height 8
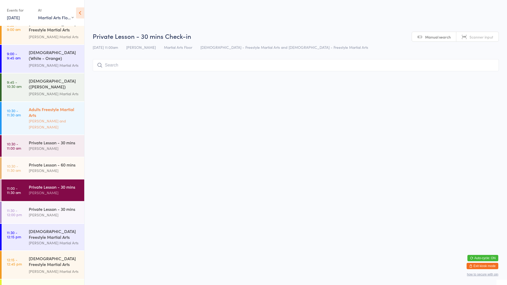
click at [58, 118] on div "[PERSON_NAME] and [PERSON_NAME]" at bounding box center [54, 124] width 51 height 12
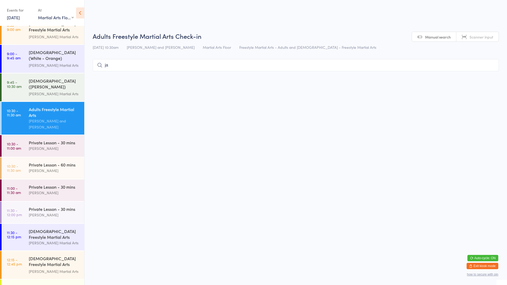
type input "j"
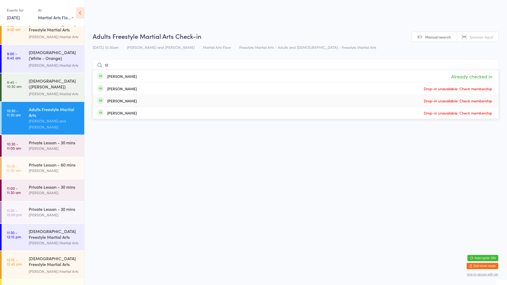
type input "s"
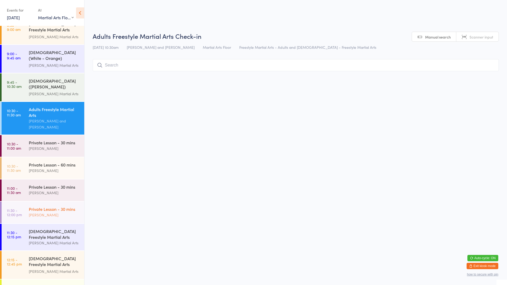
click at [64, 212] on div "[PERSON_NAME]" at bounding box center [54, 215] width 51 height 6
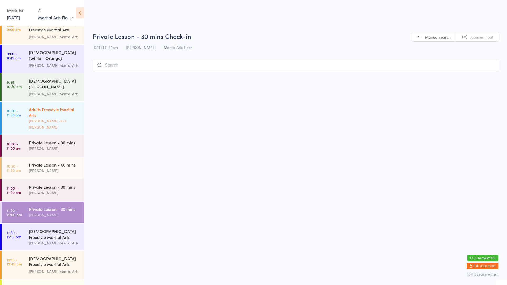
click at [59, 120] on div "[PERSON_NAME] and [PERSON_NAME]" at bounding box center [54, 124] width 51 height 12
type input "1"
click at [56, 118] on div "[PERSON_NAME] and [PERSON_NAME]" at bounding box center [54, 124] width 51 height 12
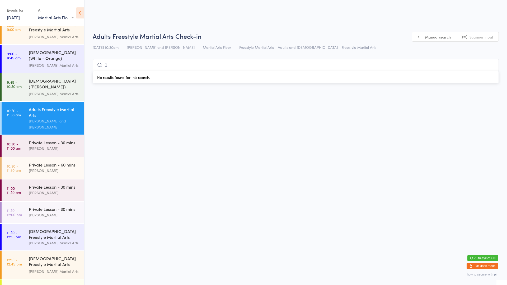
type input "1"
drag, startPoint x: 0, startPoint y: 0, endPoint x: 285, endPoint y: 199, distance: 348.2
click at [285, 199] on html "You have now entered Kiosk Mode. Members will be able to check themselves in us…" at bounding box center [253, 142] width 507 height 285
click at [150, 70] on input "1" at bounding box center [296, 65] width 406 height 12
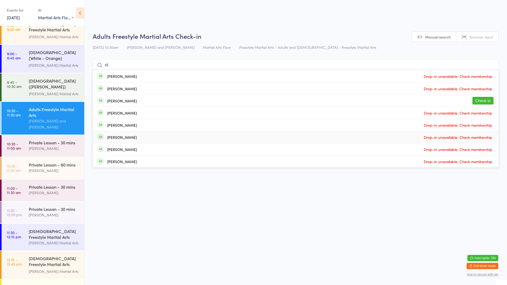
type input "ril"
click at [131, 77] on div "[PERSON_NAME] Drop-in unavailable: Check membership" at bounding box center [296, 76] width 406 height 12
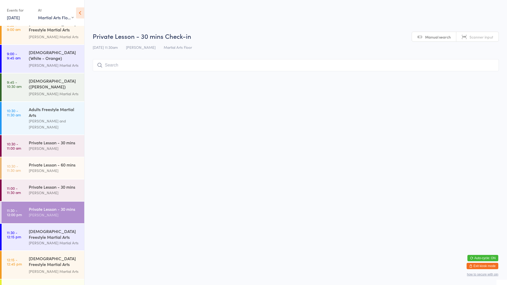
click at [127, 66] on input "search" at bounding box center [296, 65] width 406 height 12
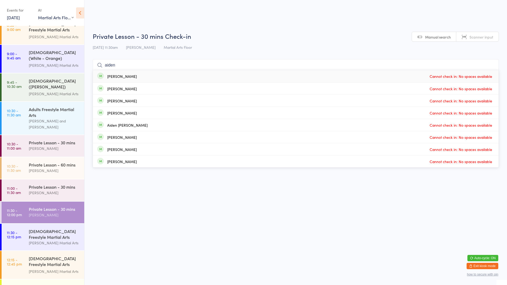
type input "aiden"
click at [147, 129] on div "Aiden [PERSON_NAME] Cannot check in: No spaces available" at bounding box center [296, 125] width 406 height 12
type input "j"
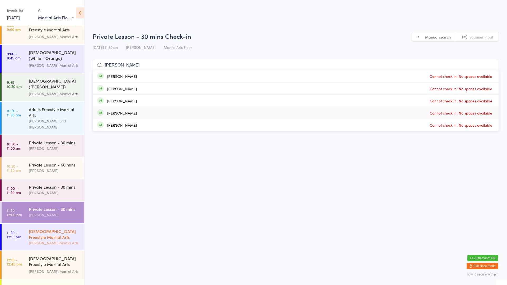
type input "[PERSON_NAME]"
click at [33, 228] on div "[DEMOGRAPHIC_DATA] Freestyle Martial Arts" at bounding box center [54, 234] width 51 height 12
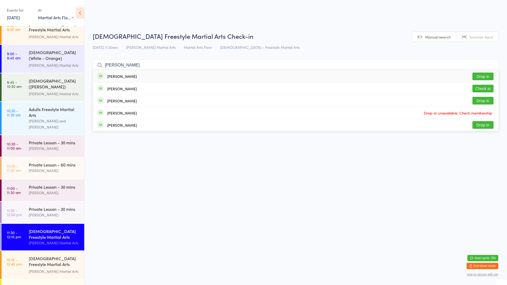
type input "[PERSON_NAME]"
click at [478, 78] on button "Drop in" at bounding box center [482, 77] width 21 height 8
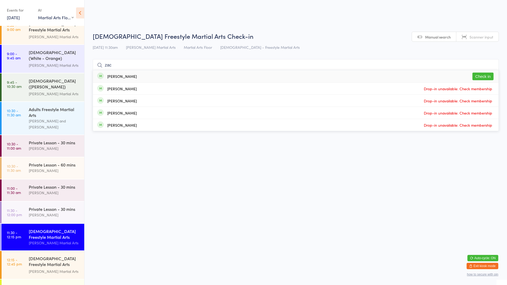
type input "zac"
click at [479, 77] on button "Check in" at bounding box center [482, 77] width 21 height 8
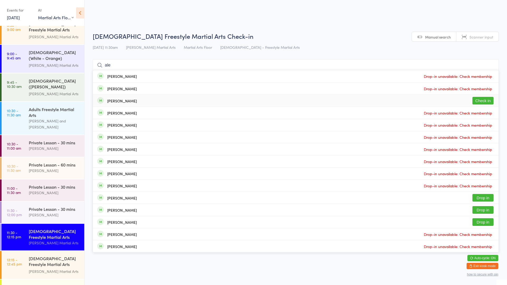
type input "ale"
click at [270, 103] on div "[PERSON_NAME] Check in" at bounding box center [296, 101] width 406 height 12
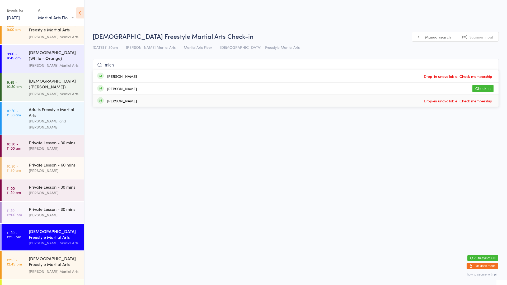
type input "mich"
click at [486, 89] on button "Check in" at bounding box center [482, 89] width 21 height 8
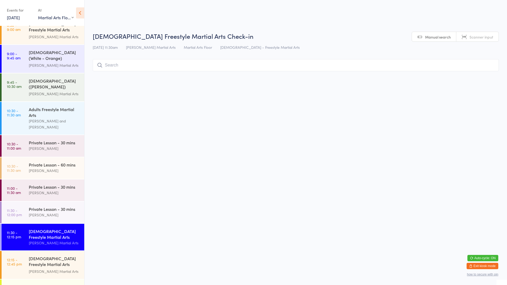
click at [334, 67] on input "search" at bounding box center [296, 65] width 406 height 12
click at [206, 66] on input "search" at bounding box center [296, 65] width 406 height 12
click at [194, 66] on input "search" at bounding box center [296, 65] width 406 height 12
click at [296, 64] on input "search" at bounding box center [296, 65] width 406 height 12
click at [297, 67] on input "search" at bounding box center [296, 65] width 406 height 12
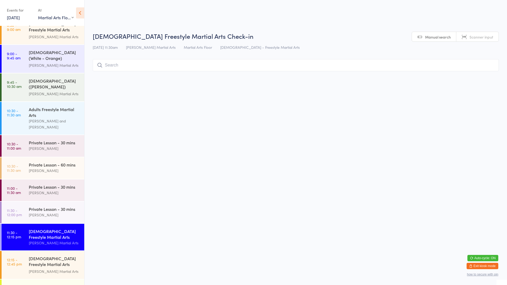
click at [282, 70] on input "search" at bounding box center [296, 65] width 406 height 12
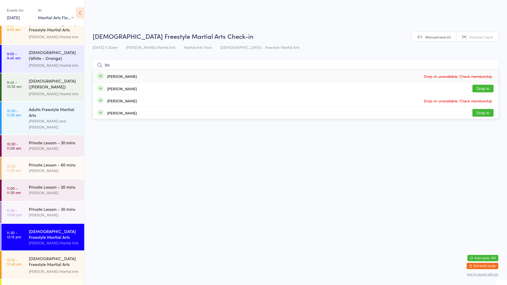
type input "b"
type input "boschini"
click at [485, 77] on button "Drop in" at bounding box center [482, 77] width 21 height 8
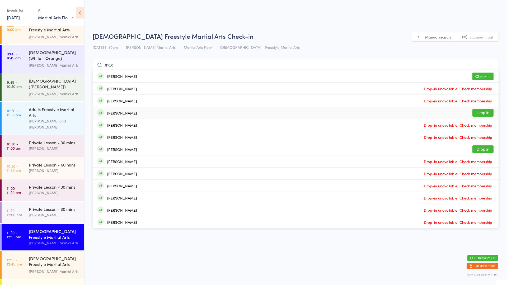
type input "max"
click at [476, 112] on button "Drop in" at bounding box center [482, 113] width 21 height 8
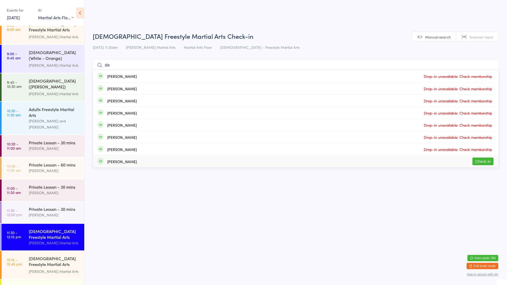
type input "da"
click at [486, 160] on button "Check in" at bounding box center [482, 162] width 21 height 8
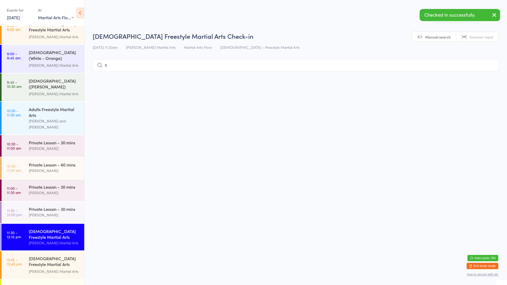
type input "sa"
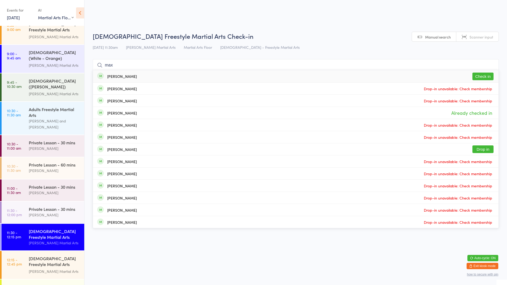
type input "max"
click at [489, 74] on button "Check in" at bounding box center [482, 77] width 21 height 8
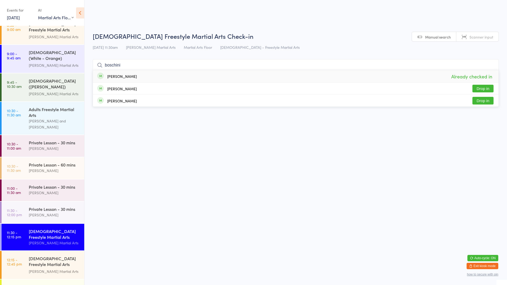
type input "boschini"
click at [483, 90] on button "Drop in" at bounding box center [482, 89] width 21 height 8
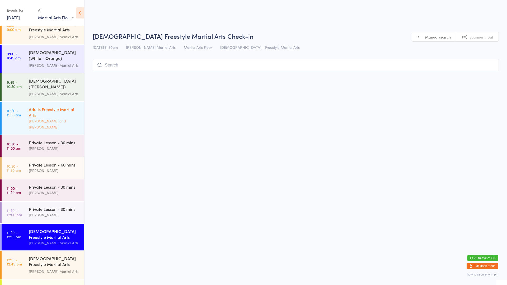
click at [43, 109] on div "Adults Freestyle Martial Arts" at bounding box center [54, 112] width 51 height 12
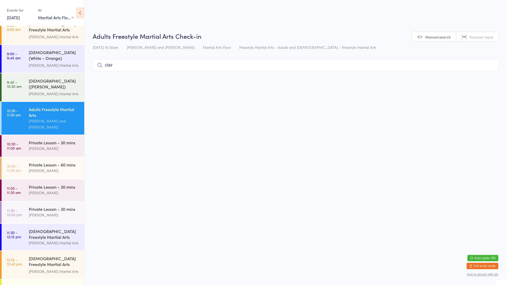
type input "claire"
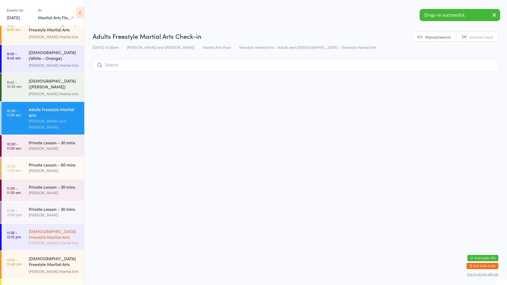
click at [40, 240] on div "[PERSON_NAME] Martial Arts" at bounding box center [54, 243] width 51 height 6
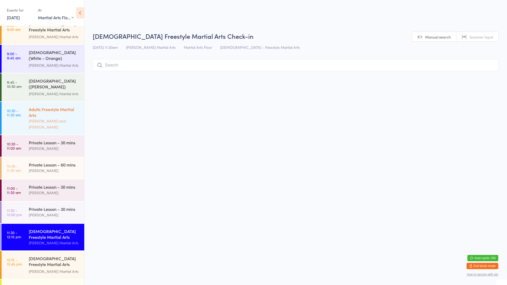
click at [50, 114] on div "Adults Freestyle Martial Arts" at bounding box center [54, 112] width 51 height 12
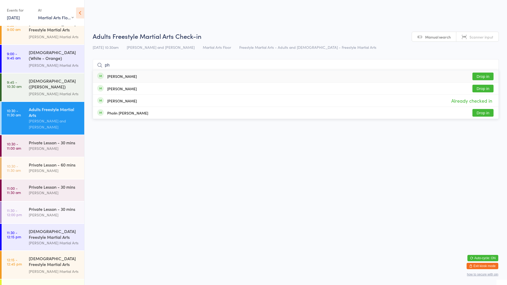
type input "p"
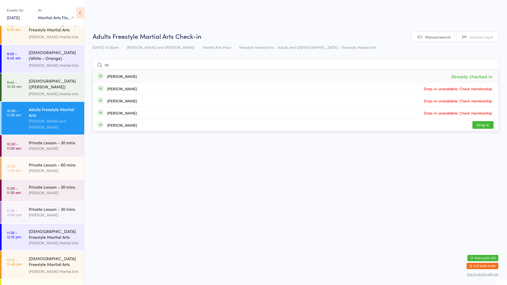
type input "r"
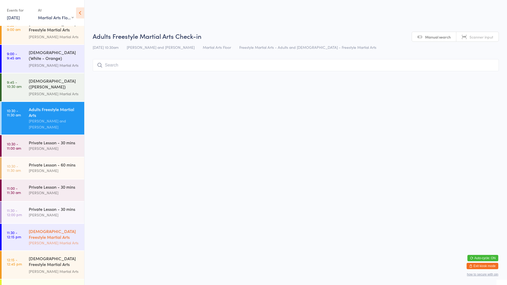
click at [63, 233] on div "[DEMOGRAPHIC_DATA] Freestyle Martial Arts" at bounding box center [54, 234] width 51 height 12
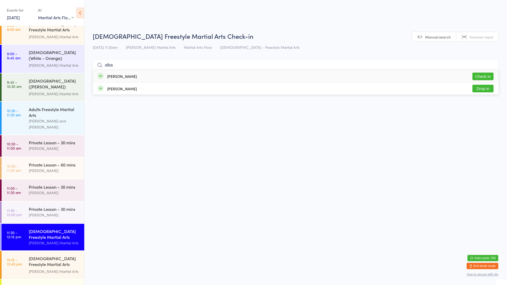
type input "alba"
click at [485, 77] on button "Check in" at bounding box center [482, 77] width 21 height 8
type input "alfie"
click at [486, 76] on button "Drop in" at bounding box center [482, 77] width 21 height 8
click at [197, 218] on html "You have now entered Kiosk Mode. Members will be able to check themselves in us…" at bounding box center [253, 142] width 507 height 285
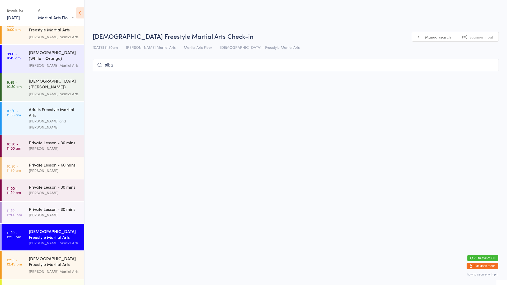
click at [196, 64] on input "alba" at bounding box center [296, 65] width 406 height 12
type input "a"
type input "tj"
click at [480, 76] on button "Check in" at bounding box center [482, 77] width 21 height 8
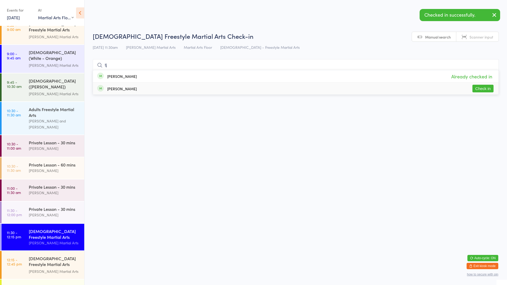
type input "tj"
click at [484, 91] on button "Check in" at bounding box center [482, 89] width 21 height 8
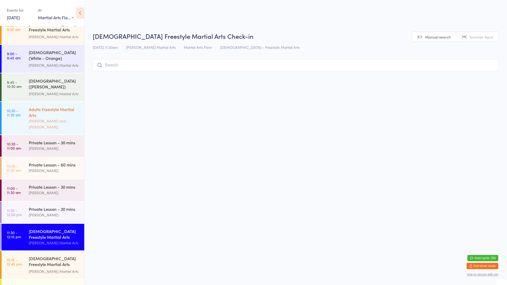
click at [36, 109] on div "Adults Freestyle Martial Arts" at bounding box center [54, 112] width 51 height 12
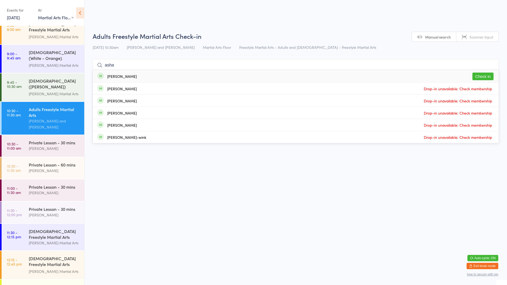
type input "asha"
click at [482, 74] on button "Check in" at bounding box center [482, 77] width 21 height 8
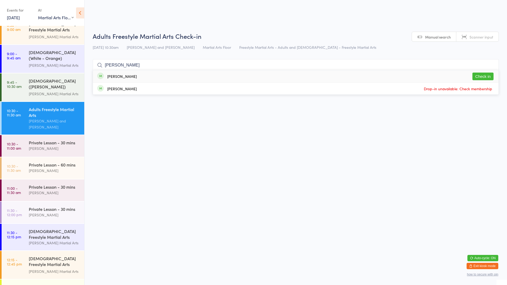
type input "[PERSON_NAME]"
click at [485, 76] on button "Check in" at bounding box center [482, 77] width 21 height 8
type input "[PERSON_NAME]"
click at [401, 77] on div "[PERSON_NAME] Drop-in unavailable: Check membership" at bounding box center [296, 76] width 406 height 12
click at [406, 62] on input "search" at bounding box center [296, 65] width 406 height 12
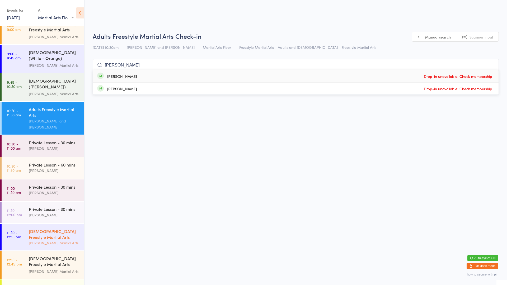
type input "[PERSON_NAME]"
click at [36, 233] on div "[DEMOGRAPHIC_DATA] Freestyle Martial Arts" at bounding box center [54, 234] width 51 height 12
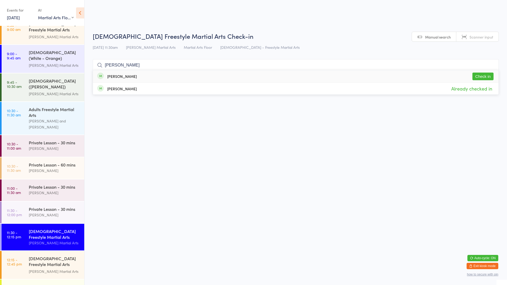
type input "[PERSON_NAME]"
click at [487, 77] on button "Check in" at bounding box center [482, 77] width 21 height 8
type input "sun"
click at [486, 85] on button "Check in" at bounding box center [482, 89] width 21 height 8
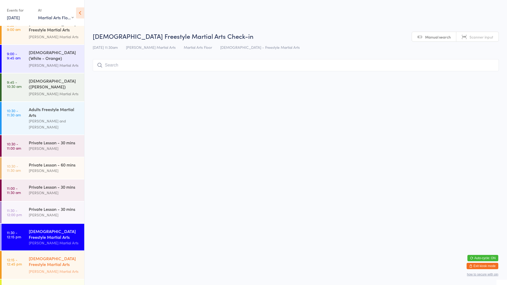
click at [36, 256] on div "[DEMOGRAPHIC_DATA] Freestyle Martial Arts (Little Heroes)" at bounding box center [54, 262] width 51 height 13
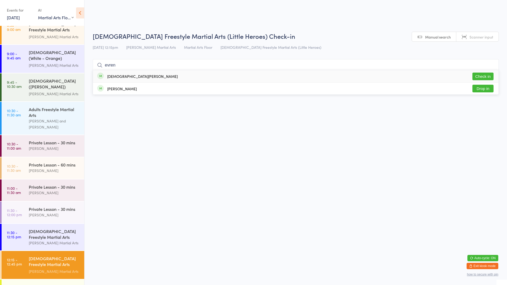
type input "evren"
click at [492, 77] on button "Check in" at bounding box center [482, 77] width 21 height 8
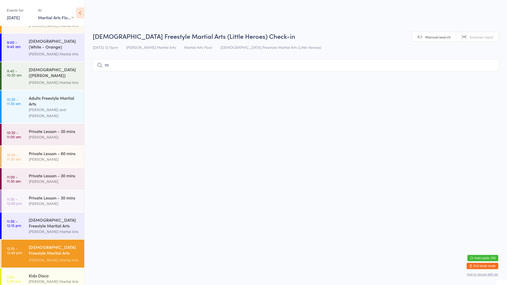
type input "r"
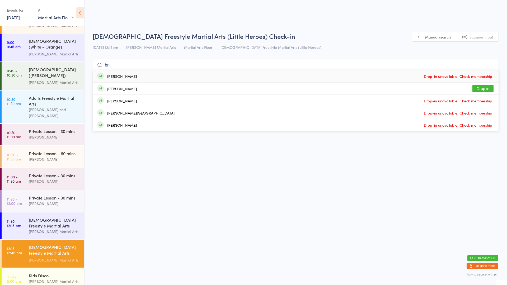
type input "b"
type input "r"
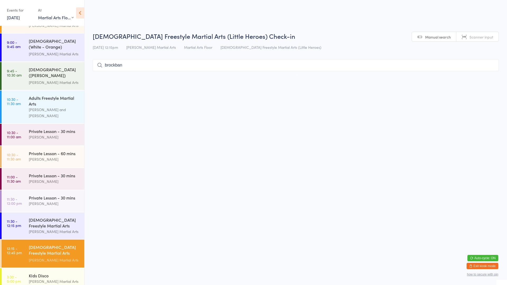
type input "[PERSON_NAME]"
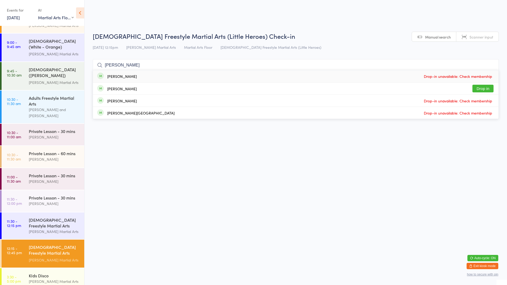
click at [221, 48] on span "[DEMOGRAPHIC_DATA] Freestyle Martial Arts (Little Heroes)" at bounding box center [271, 47] width 101 height 5
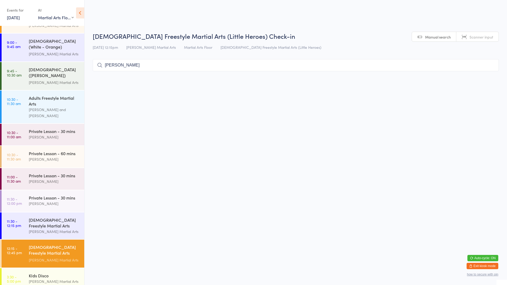
click at [139, 69] on input "[PERSON_NAME]" at bounding box center [296, 65] width 406 height 12
type input "b"
type input "bruggemann"
click at [141, 79] on div "[PERSON_NAME] Drop in" at bounding box center [296, 76] width 406 height 12
click at [154, 63] on input "search" at bounding box center [296, 65] width 406 height 12
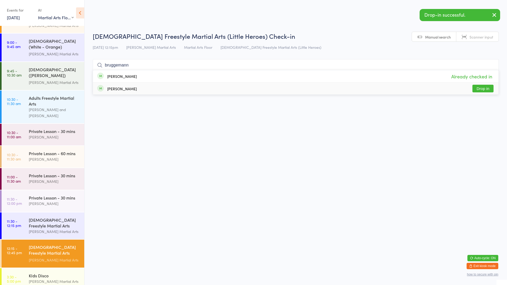
type input "bruggemann"
click at [139, 87] on div "[PERSON_NAME] Drop in" at bounding box center [296, 89] width 406 height 12
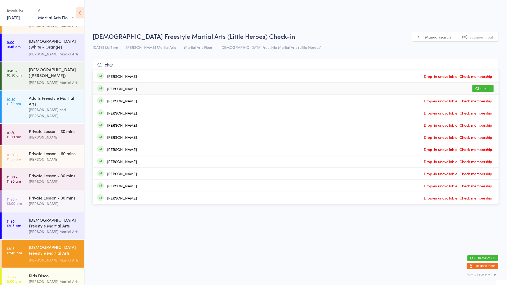
type input "char"
click at [164, 86] on div "[PERSON_NAME] Check in" at bounding box center [296, 89] width 406 height 12
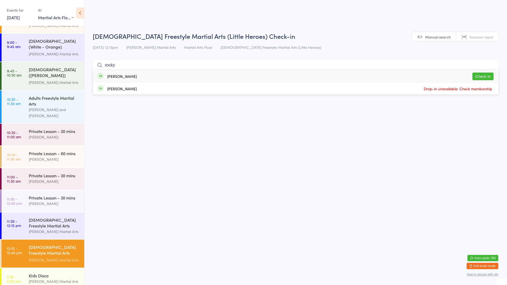
type input "rocky"
click at [487, 76] on button "Check in" at bounding box center [482, 77] width 21 height 8
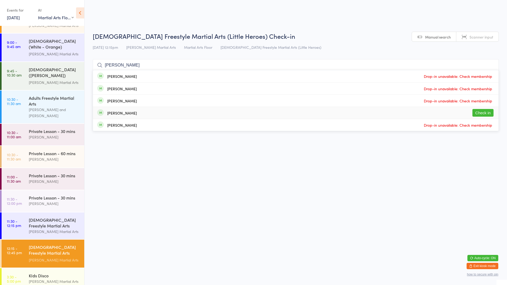
type input "[PERSON_NAME]"
click at [485, 113] on button "Check in" at bounding box center [482, 113] width 21 height 8
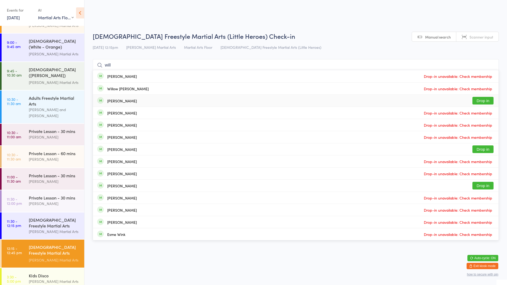
type input "will"
click at [482, 101] on button "Drop in" at bounding box center [482, 101] width 21 height 8
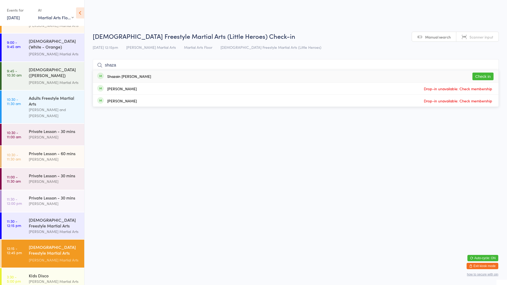
type input "shaza"
click at [482, 76] on button "Check in" at bounding box center [482, 77] width 21 height 8
type input "bosch"
click at [455, 137] on html "You have now entered Kiosk Mode. Members will be able to check themselves in us…" at bounding box center [253, 142] width 507 height 285
